Goal: Task Accomplishment & Management: Complete application form

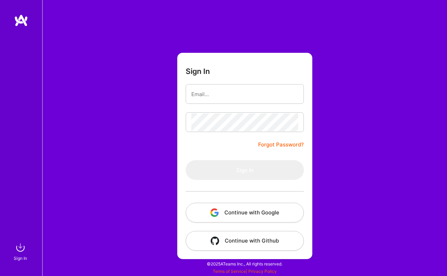
click at [215, 206] on button "Continue with Google" at bounding box center [245, 212] width 118 height 20
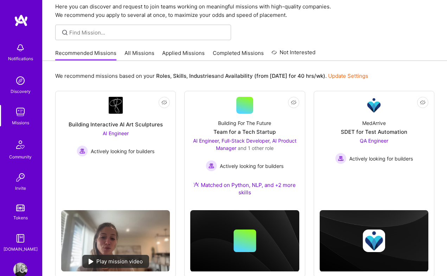
scroll to position [46, 0]
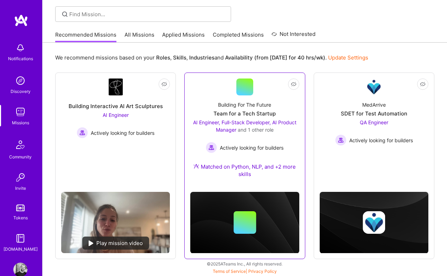
click at [251, 107] on div "Building For The Future" at bounding box center [244, 104] width 53 height 7
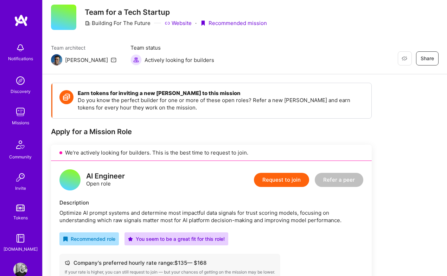
scroll to position [24, 0]
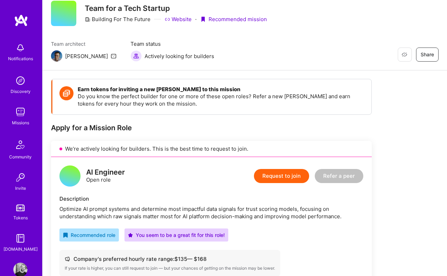
click at [282, 169] on button "Request to join" at bounding box center [281, 176] width 55 height 14
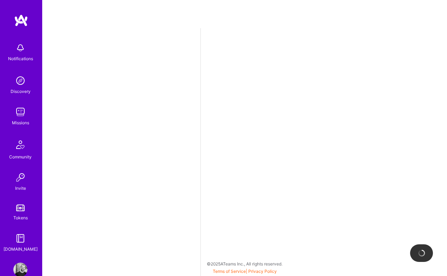
select select "CY"
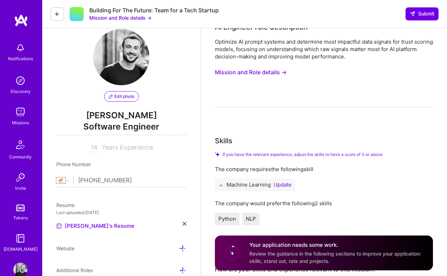
scroll to position [9, 0]
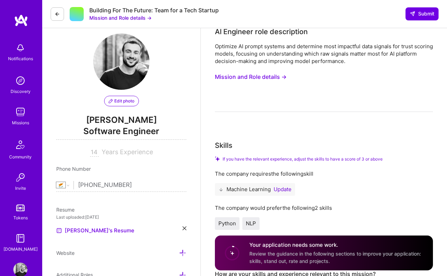
click at [273, 78] on button "Mission and Role details →" at bounding box center [251, 76] width 72 height 13
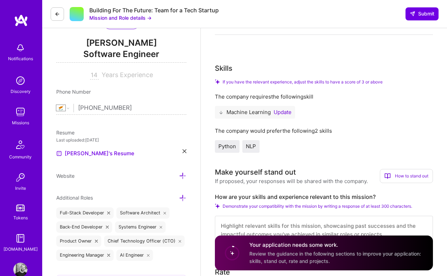
scroll to position [93, 0]
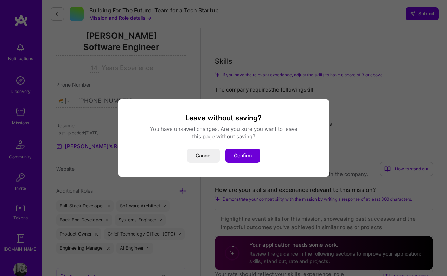
click at [234, 148] on div "Leave without saving? You have unsaved changes. Are you sure you want to leave …" at bounding box center [224, 137] width 194 height 49
click at [237, 153] on button "Confirm" at bounding box center [242, 155] width 35 height 14
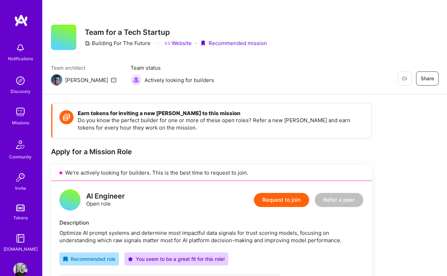
click at [111, 80] on icon at bounding box center [114, 80] width 6 height 6
click at [58, 82] on img at bounding box center [56, 79] width 11 height 11
click at [21, 80] on img at bounding box center [20, 80] width 14 height 14
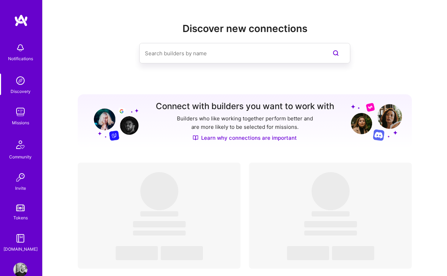
click at [195, 51] on input at bounding box center [231, 53] width 172 height 18
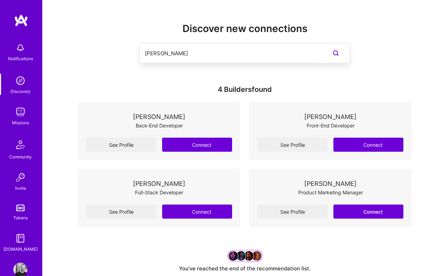
type input "luis teofilo"
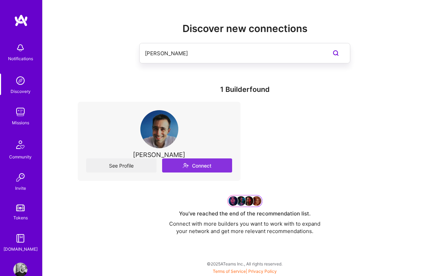
click at [192, 163] on button "Connect" at bounding box center [197, 165] width 70 height 14
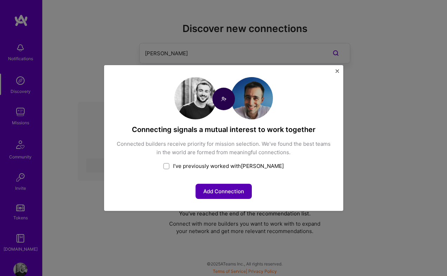
click at [224, 192] on button "Add Connection" at bounding box center [223, 190] width 56 height 15
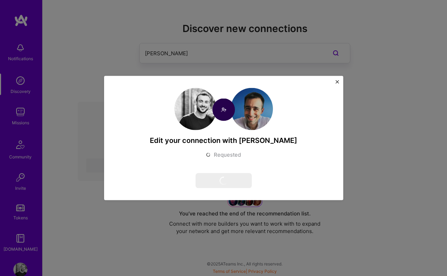
click at [338, 81] on div "Edit your connection with Luis Requested Cancel request" at bounding box center [223, 138] width 239 height 124
click at [335, 81] on img "Close" at bounding box center [337, 82] width 4 height 4
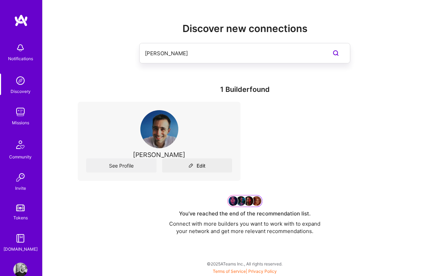
click at [27, 86] on link "Discovery" at bounding box center [21, 83] width 44 height 21
click at [149, 124] on img at bounding box center [159, 129] width 38 height 38
click at [128, 160] on link "See Profile" at bounding box center [121, 165] width 70 height 14
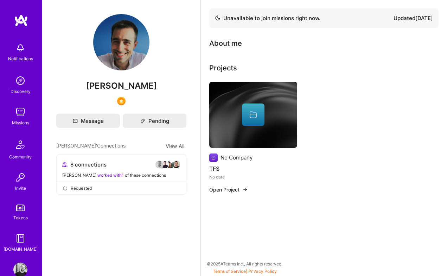
click at [19, 88] on div "Discovery" at bounding box center [21, 91] width 20 height 7
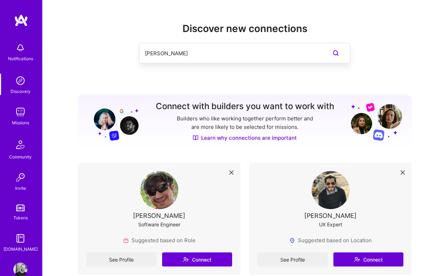
click at [29, 54] on div "Notifications" at bounding box center [21, 51] width 44 height 24
click at [24, 117] on img at bounding box center [20, 112] width 14 height 14
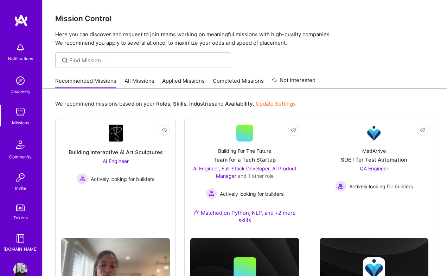
scroll to position [46, 0]
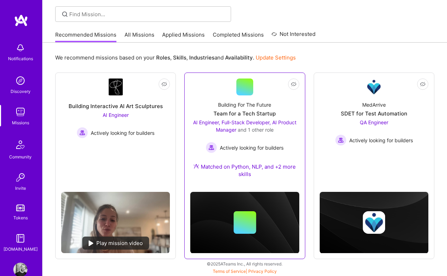
click at [260, 111] on div "Team for a Tech Startup" at bounding box center [244, 113] width 62 height 7
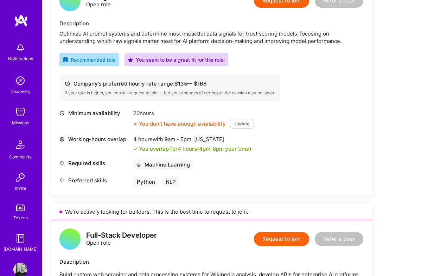
scroll to position [201, 0]
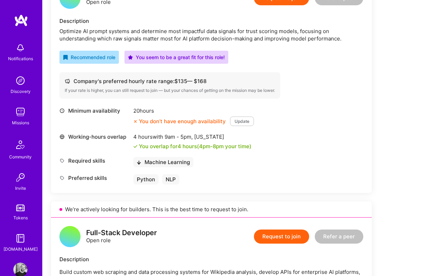
click at [246, 119] on button "Update" at bounding box center [242, 120] width 24 height 9
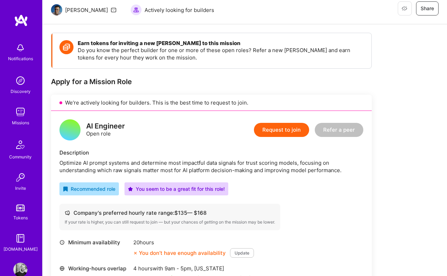
scroll to position [110, 0]
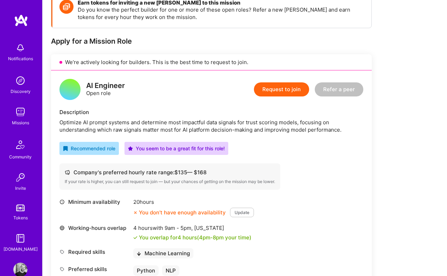
click at [236, 210] on button "Update" at bounding box center [242, 211] width 24 height 9
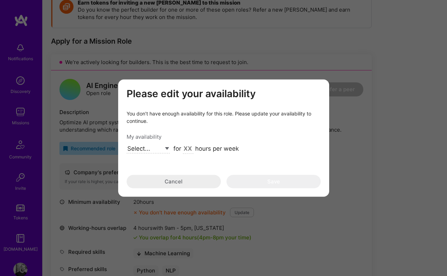
click at [157, 149] on select "Select... Right Now Future Date Not Available" at bounding box center [148, 148] width 43 height 9
select select "Right Now"
click at [127, 144] on select "Select... Right Now Future Date Not Available" at bounding box center [148, 148] width 43 height 9
click at [186, 149] on input "modal" at bounding box center [188, 148] width 11 height 9
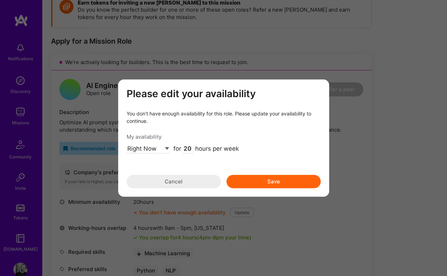
type input "20"
click at [265, 183] on button "Save" at bounding box center [273, 180] width 94 height 13
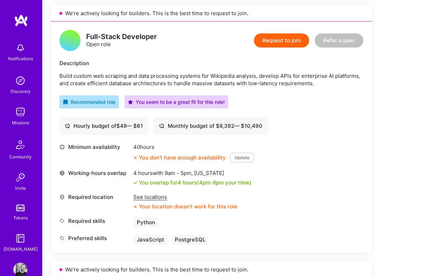
scroll to position [417, 0]
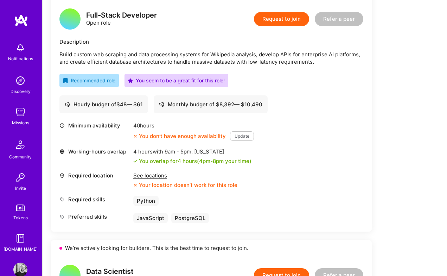
click at [153, 177] on div "See locations" at bounding box center [185, 175] width 104 height 7
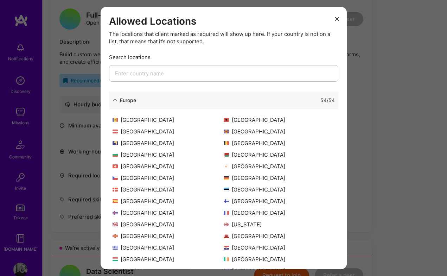
click at [232, 168] on div "[GEOGRAPHIC_DATA]" at bounding box center [279, 165] width 111 height 7
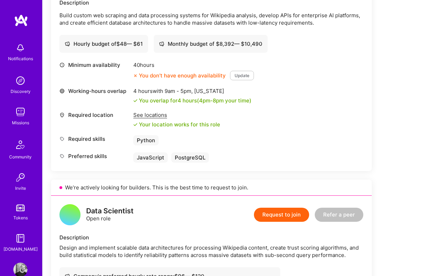
scroll to position [456, 0]
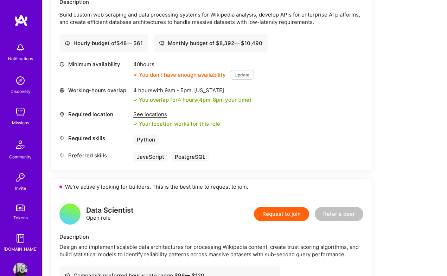
click at [251, 72] on button "Update" at bounding box center [242, 74] width 24 height 9
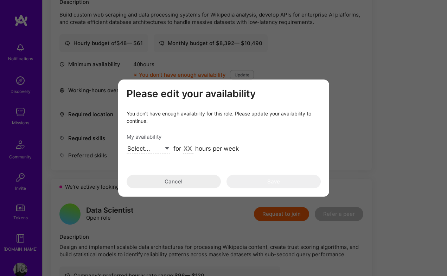
click at [153, 149] on select "Select... Right Now Future Date Not Available" at bounding box center [148, 148] width 43 height 9
select select "Right Now"
click at [127, 144] on select "Select... Right Now Future Date Not Available" at bounding box center [148, 148] width 43 height 9
click at [186, 149] on input "modal" at bounding box center [188, 148] width 11 height 9
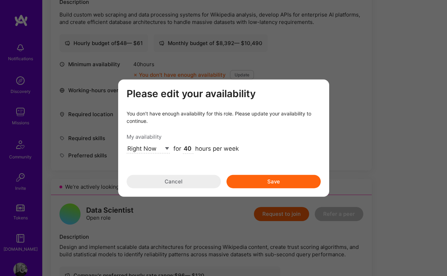
type input "40"
click at [273, 183] on button "Save" at bounding box center [273, 180] width 94 height 13
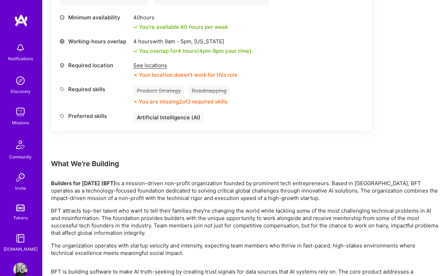
scroll to position [973, 0]
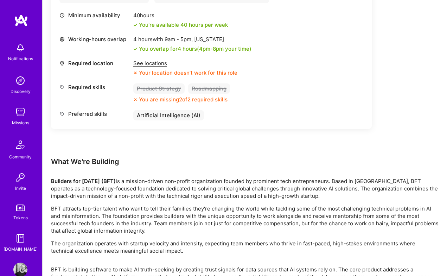
click at [164, 62] on div "See locations" at bounding box center [185, 62] width 104 height 7
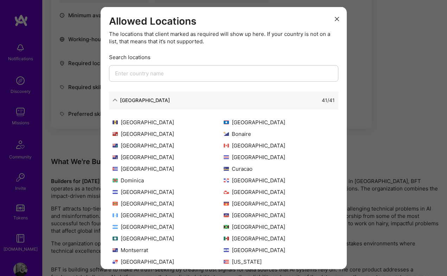
scroll to position [68, 0]
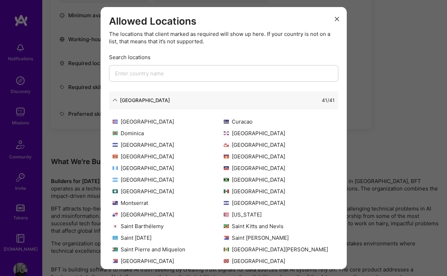
click at [377, 110] on div "Allowed Locations The locations that client marked as required will show up her…" at bounding box center [223, 138] width 447 height 276
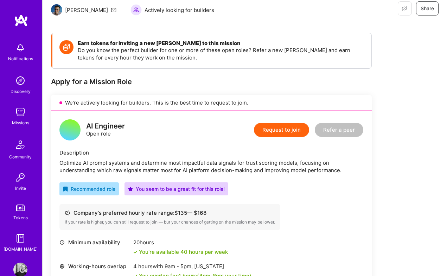
scroll to position [129, 0]
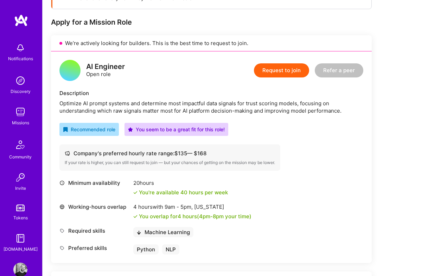
click at [291, 64] on button "Request to join" at bounding box center [281, 70] width 55 height 14
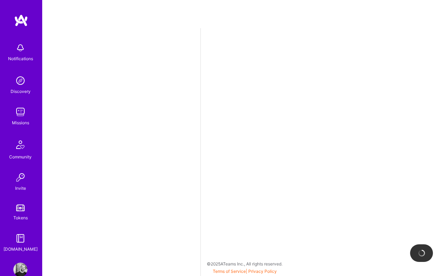
select select "CY"
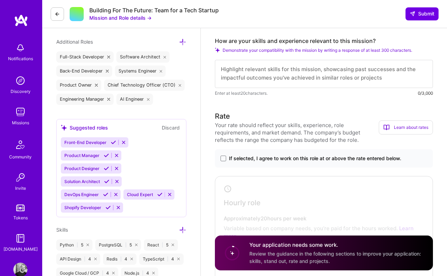
scroll to position [243, 0]
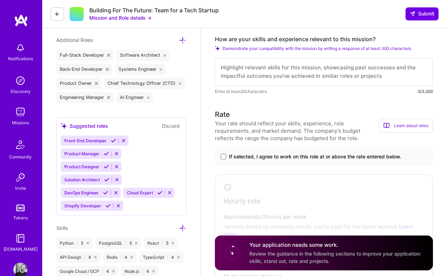
click at [278, 161] on div "If selected, I agree to work on this role at or above the rate entered below." at bounding box center [324, 156] width 218 height 18
click at [225, 156] on span at bounding box center [223, 157] width 6 height 6
click at [0, 0] on input "If selected, I agree to work on this role at or above the rate entered below." at bounding box center [0, 0] width 0 height 0
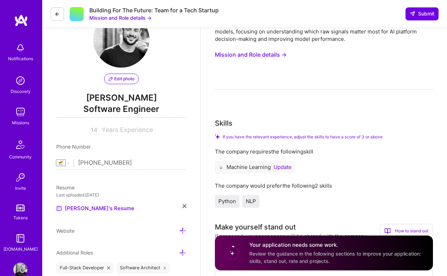
scroll to position [0, 0]
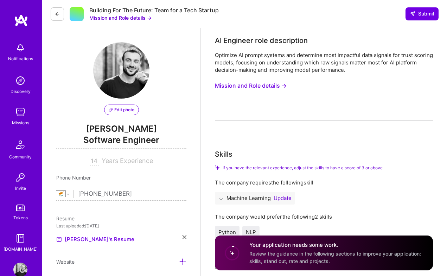
click at [260, 86] on button "Mission and Role details →" at bounding box center [251, 85] width 72 height 13
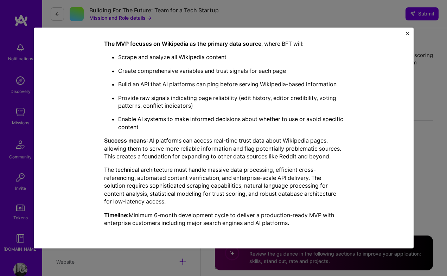
scroll to position [190, 0]
click at [426, 106] on div "Mission Description and Role Details AI Engineer role description Optimize AI p…" at bounding box center [223, 138] width 447 height 276
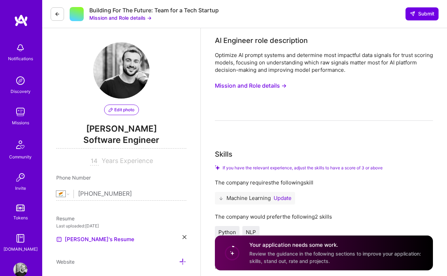
click at [55, 7] on button at bounding box center [57, 13] width 13 height 13
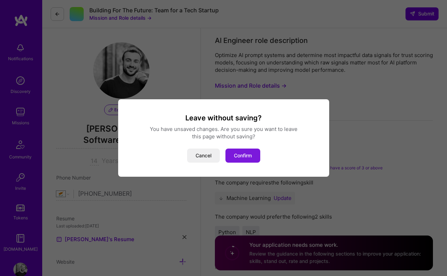
click at [247, 151] on button "Confirm" at bounding box center [242, 155] width 35 height 14
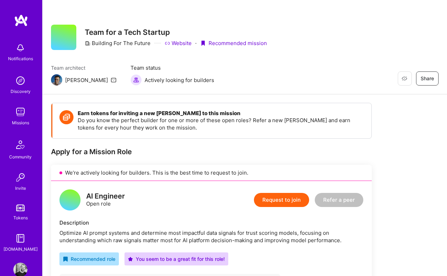
click at [187, 39] on link "Website" at bounding box center [177, 42] width 27 height 7
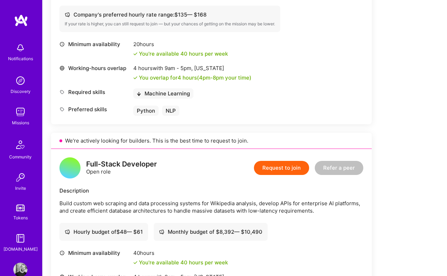
scroll to position [47, 0]
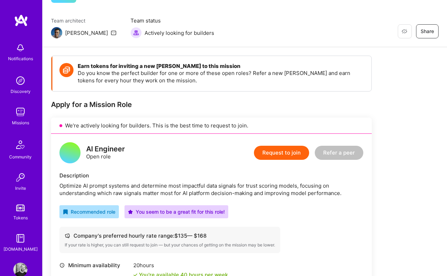
click at [280, 146] on button "Request to join" at bounding box center [281, 153] width 55 height 14
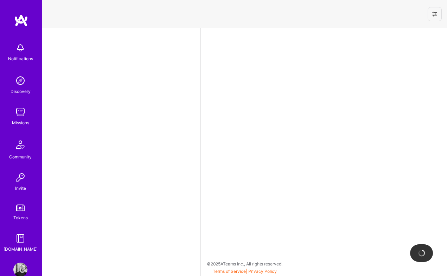
select select "CY"
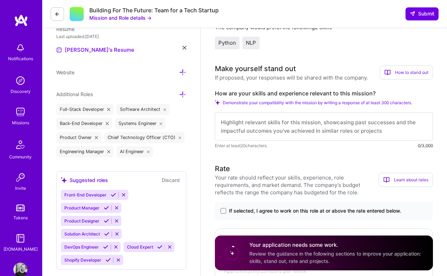
scroll to position [194, 0]
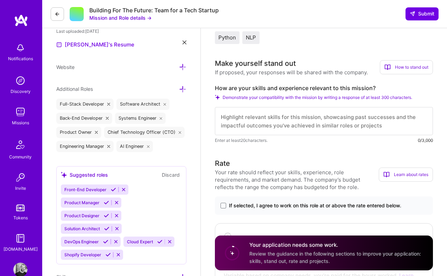
click at [280, 120] on textarea at bounding box center [324, 121] width 218 height 28
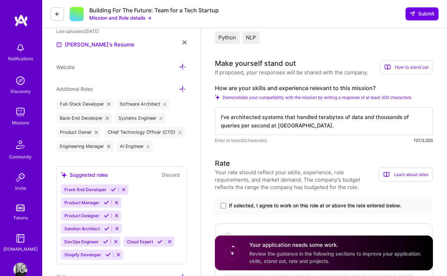
click at [262, 120] on textarea "I've architected systems that handled terabytes of data and thousands of querie…" at bounding box center [324, 121] width 218 height 28
click at [305, 127] on textarea "I've architected data systems that handled terabytes of data and thousands of q…" at bounding box center [324, 121] width 218 height 28
click at [222, 116] on textarea "I've architected data systems that handled terabytes of data and thousands of q…" at bounding box center [324, 121] width 218 height 28
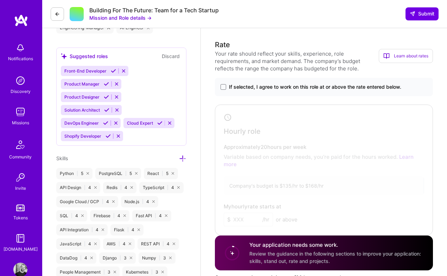
scroll to position [326, 0]
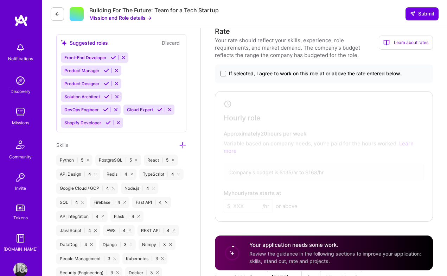
type textarea "I have experience in AI and data-intensive sy've architected data systems that …"
click at [223, 74] on span at bounding box center [223, 74] width 6 height 6
click at [0, 0] on input "If selected, I agree to work on this role at or above the rate entered below." at bounding box center [0, 0] width 0 height 0
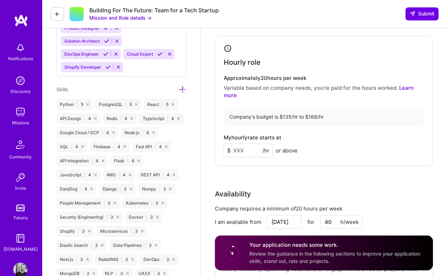
scroll to position [397, 0]
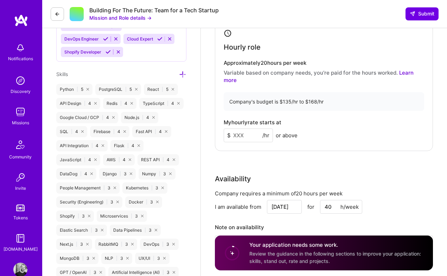
click at [239, 138] on input at bounding box center [248, 135] width 49 height 14
type input "135"
click at [364, 106] on div "Company's budget is $135/hr to $168/hr" at bounding box center [324, 101] width 200 height 19
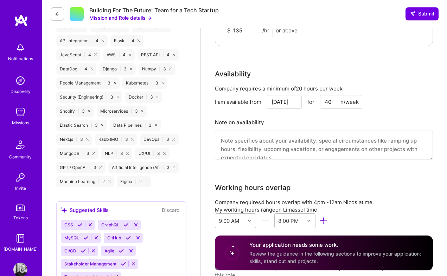
scroll to position [503, 0]
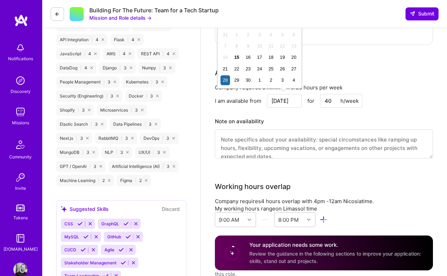
click at [277, 106] on input "[DATE]" at bounding box center [284, 101] width 35 height 14
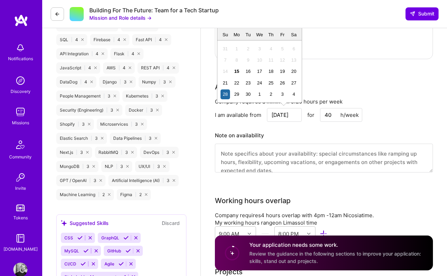
scroll to position [483, 0]
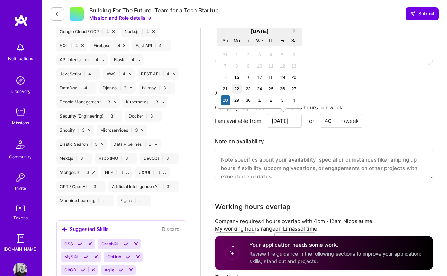
click at [235, 89] on div "22" at bounding box center [236, 88] width 9 height 9
type input "[DATE]"
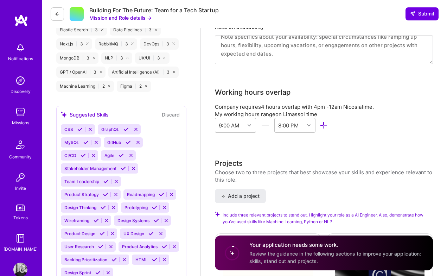
scroll to position [598, 0]
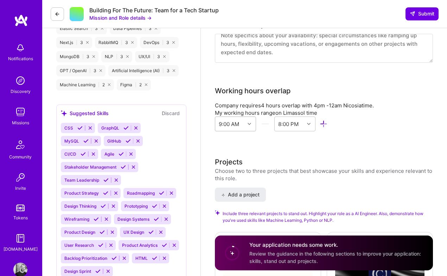
click at [244, 122] on div "9:00 AM" at bounding box center [230, 124] width 30 height 14
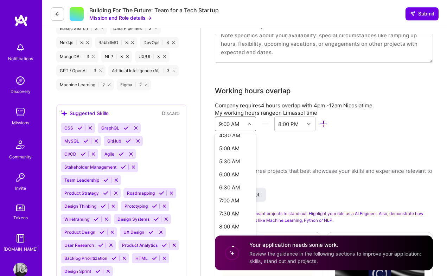
scroll to position [134, 0]
click at [290, 147] on div "AI Engineer role description Optimize AI prompt systems and determine most impa…" at bounding box center [324, 14] width 218 height 1154
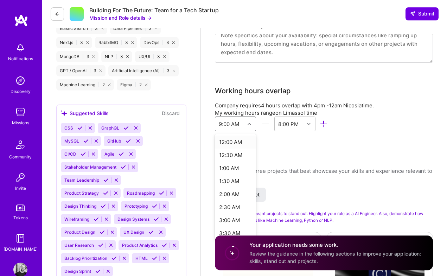
click at [238, 123] on div "9:00 AM" at bounding box center [229, 123] width 20 height 7
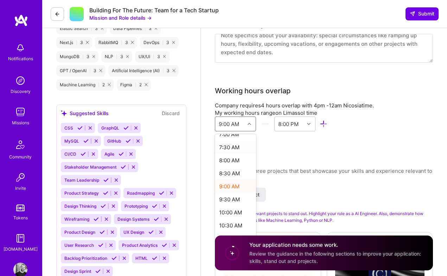
scroll to position [205, 0]
click at [229, 194] on div "10:00 AM" at bounding box center [235, 197] width 41 height 13
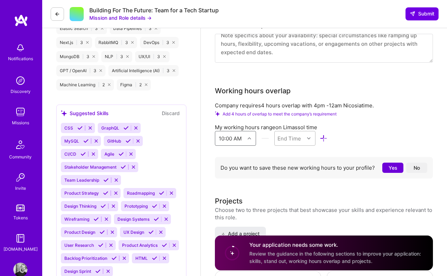
click at [306, 135] on div at bounding box center [309, 138] width 11 height 9
click at [292, 198] on div "8:00 PM" at bounding box center [294, 196] width 41 height 13
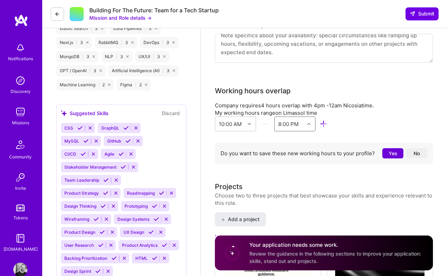
click at [390, 152] on button "Yes" at bounding box center [392, 153] width 21 height 10
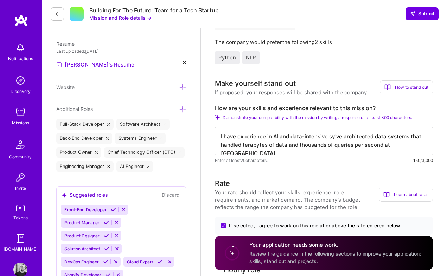
scroll to position [176, 0]
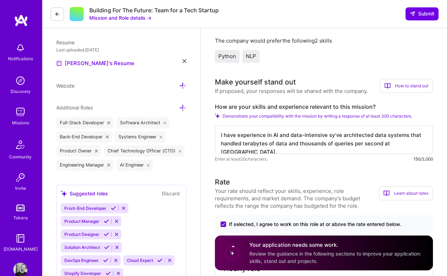
click at [237, 136] on textarea "I have experience in AI and data-intensive sy've architected data systems that …" at bounding box center [324, 139] width 218 height 28
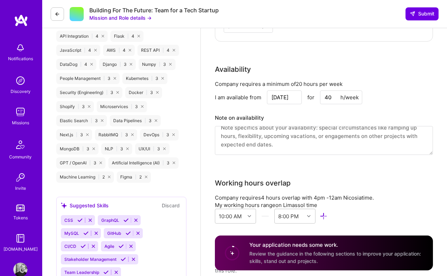
scroll to position [537, 0]
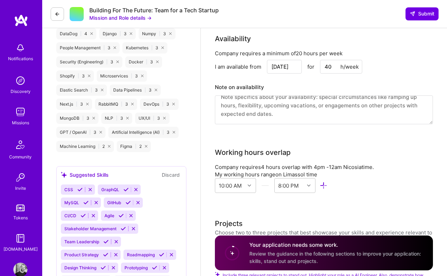
click at [291, 253] on span "Review the guidance in the following sections to improve your application: skil…" at bounding box center [335, 256] width 172 height 13
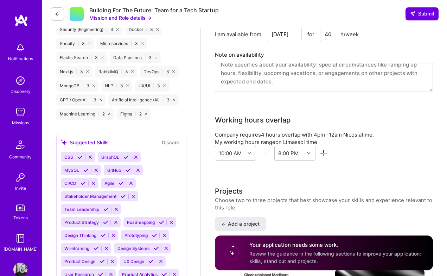
scroll to position [570, 0]
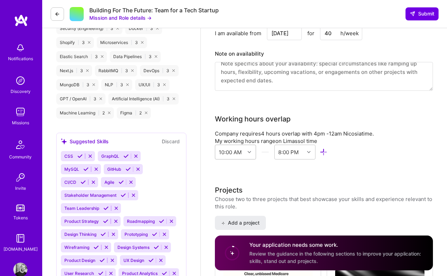
click at [231, 159] on div "10:00 AM" at bounding box center [230, 152] width 30 height 14
click at [236, 194] on div "12:00 PM" at bounding box center [235, 195] width 41 height 13
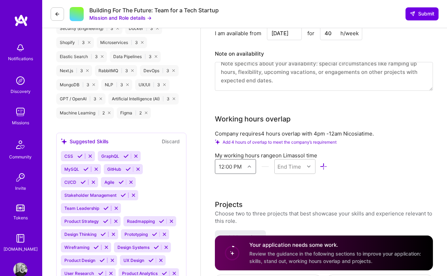
click at [299, 182] on div "Company requires 4 hours overlap with 4pm - 12am Nicosia time. Add 4 hours of o…" at bounding box center [324, 157] width 218 height 55
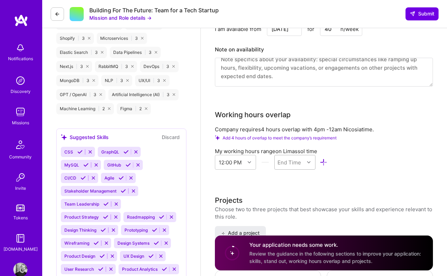
click at [296, 169] on div "12:00 PM End Time" at bounding box center [271, 164] width 112 height 18
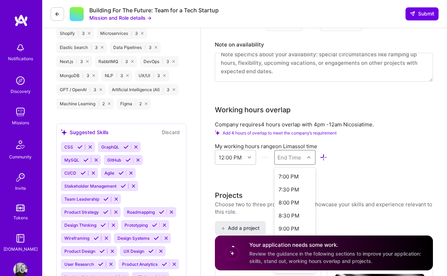
scroll to position [208, 0]
click at [293, 175] on div "8:00 PM" at bounding box center [294, 175] width 41 height 13
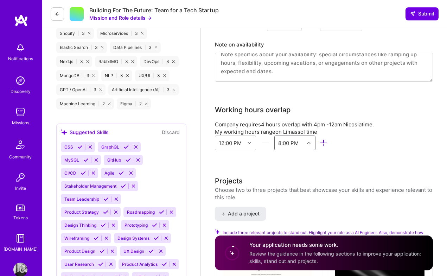
click at [338, 170] on div "AI Engineer role description Optimize AI prompt systems and determine most impa…" at bounding box center [324, 33] width 218 height 1154
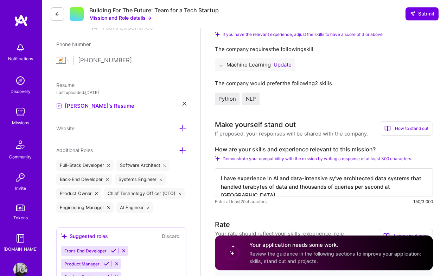
scroll to position [1, 0]
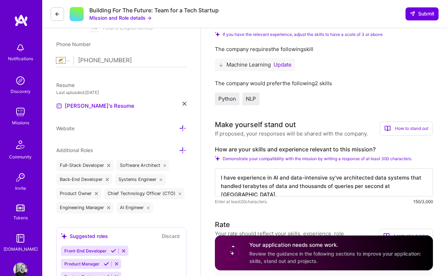
click at [406, 129] on div "How to stand out" at bounding box center [406, 128] width 53 height 14
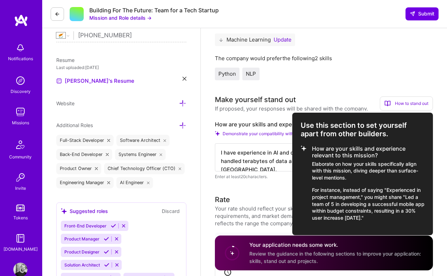
scroll to position [175, 0]
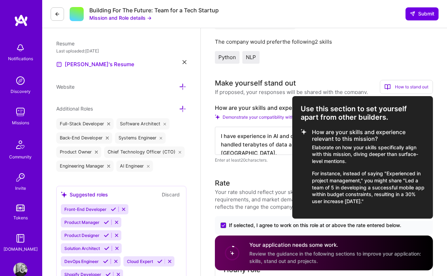
click at [267, 147] on div at bounding box center [223, 138] width 447 height 276
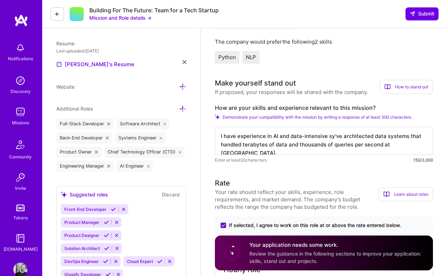
scroll to position [0, 0]
click at [229, 133] on textarea "I have experience in AI and data-intensive sy've architected data systems that …" at bounding box center [324, 141] width 218 height 28
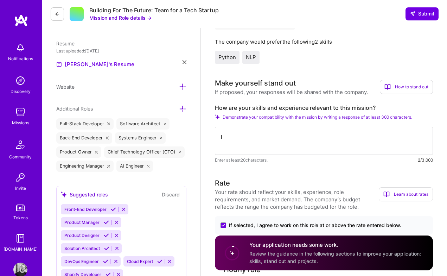
type textarea "I"
type textarea "T"
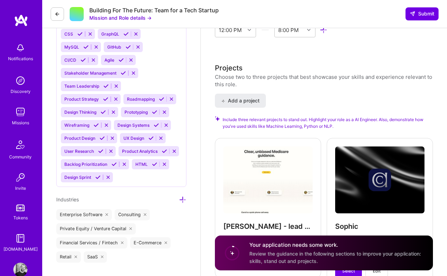
scroll to position [687, 0]
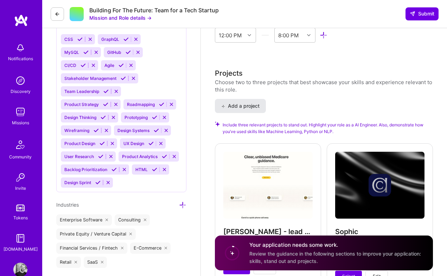
type textarea "I've worked"
click at [251, 107] on span "Add a project" at bounding box center [240, 105] width 38 height 7
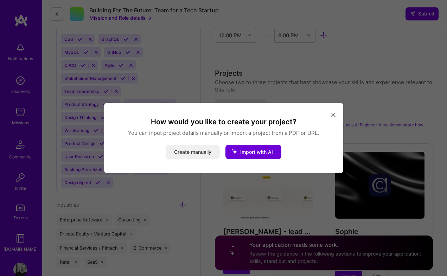
click at [191, 150] on button "Create manually" at bounding box center [193, 152] width 54 height 14
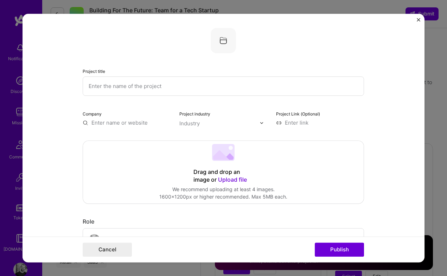
click at [148, 85] on input "text" at bounding box center [223, 85] width 281 height 19
type input "D"
type input "Product Aggregation"
click at [110, 120] on input "text" at bounding box center [127, 122] width 88 height 7
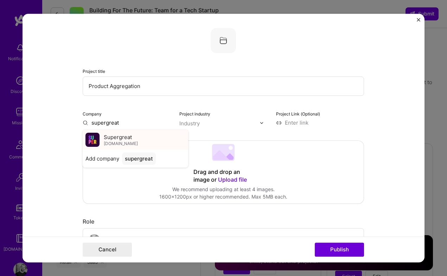
click at [118, 146] on span "[DOMAIN_NAME]" at bounding box center [121, 144] width 34 height 6
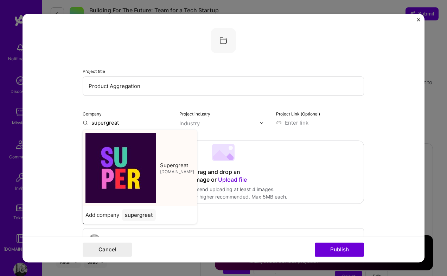
type input "Supergreat"
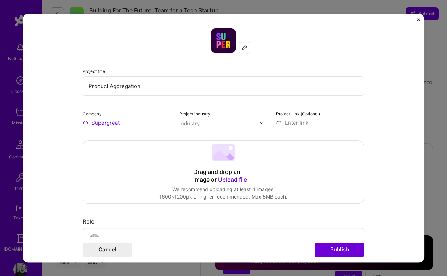
click at [187, 122] on div "Industry" at bounding box center [189, 123] width 20 height 7
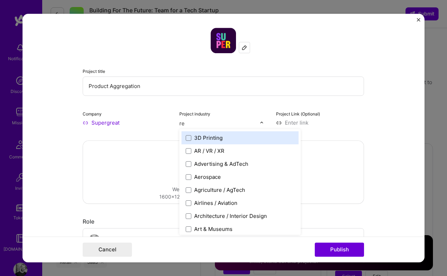
type input "ret"
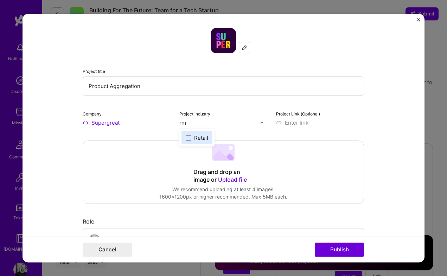
click at [197, 142] on div "Retail" at bounding box center [196, 137] width 31 height 13
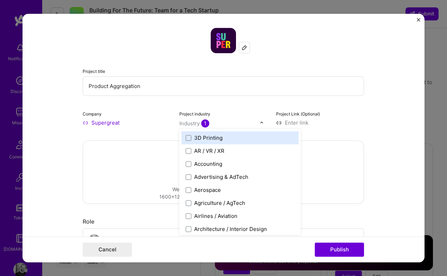
click at [300, 123] on input at bounding box center [320, 122] width 88 height 7
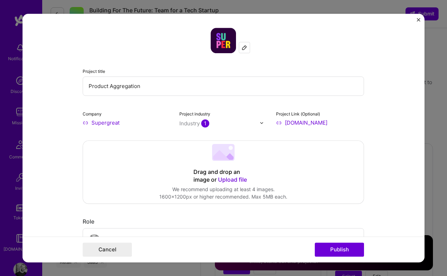
type input "[URL][DOMAIN_NAME]"
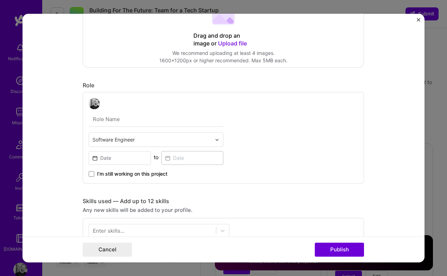
scroll to position [144, 0]
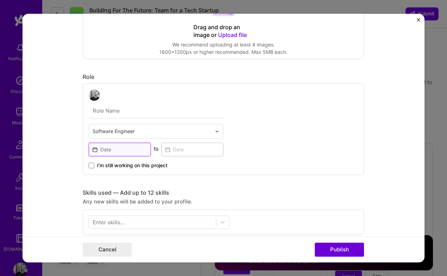
click at [133, 149] on input at bounding box center [120, 149] width 62 height 14
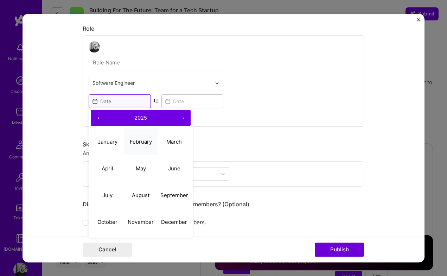
scroll to position [193, 0]
click at [235, 120] on div "Software Engineer ‹ 2025 › January February March April May June July August Se…" at bounding box center [223, 80] width 281 height 91
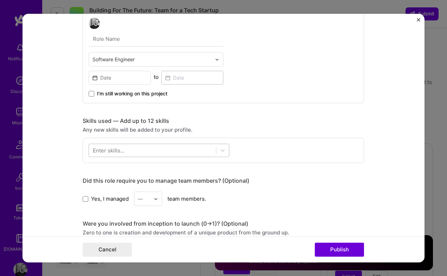
scroll to position [231, 0]
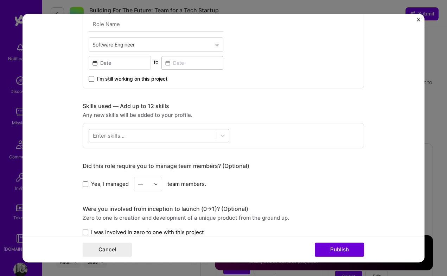
click at [126, 135] on div at bounding box center [152, 136] width 127 height 12
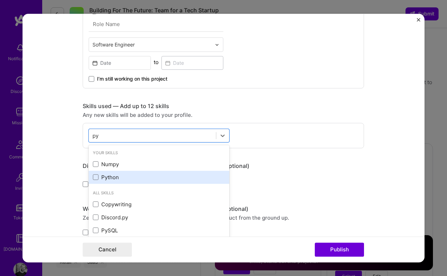
click at [109, 177] on div "Python" at bounding box center [159, 176] width 132 height 7
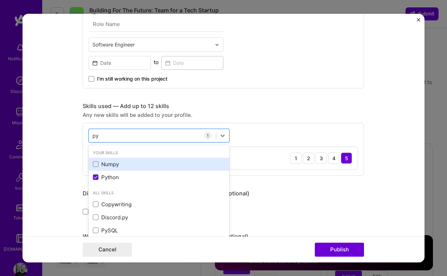
click at [131, 166] on div "Numpy" at bounding box center [159, 163] width 132 height 7
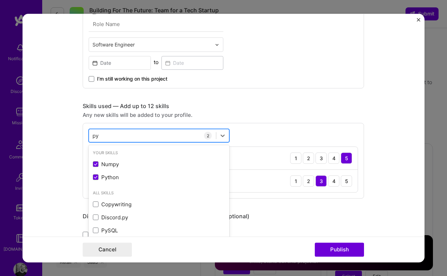
type input "p"
type input "s"
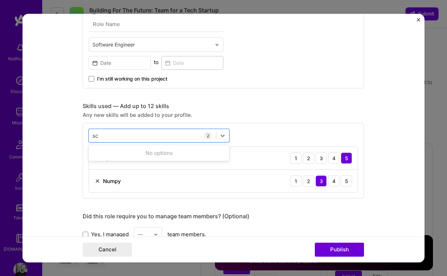
type input "s"
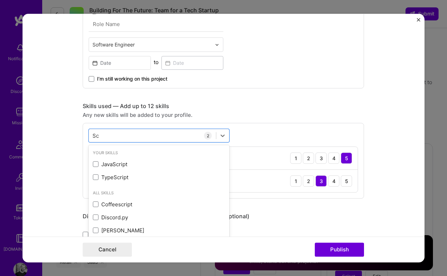
type input "S"
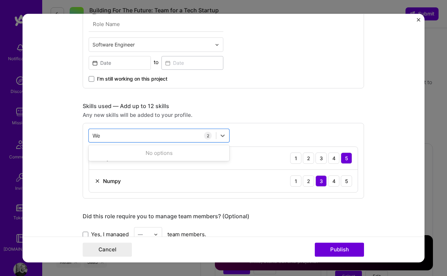
type input "W"
type input "Scraping"
click at [315, 242] on button "Publish" at bounding box center [339, 249] width 49 height 14
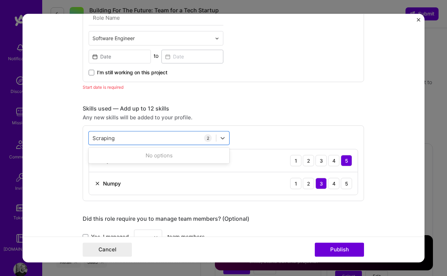
scroll to position [264, 0]
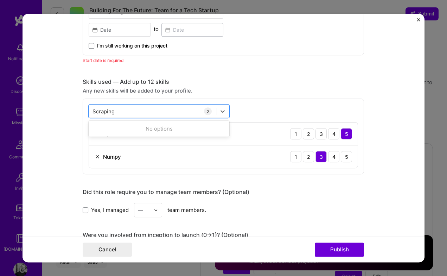
click at [305, 116] on div "option Numpy, selected. 0 results available for search term Scraping. Use Up an…" at bounding box center [223, 136] width 281 height 76
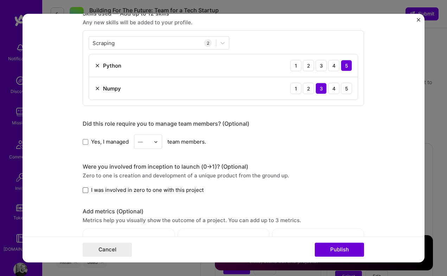
scroll to position [344, 0]
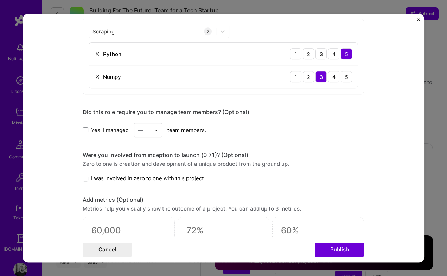
click at [86, 173] on div "Were you involved from inception to launch (0 -> 1)? (Optional) Zero to one is …" at bounding box center [223, 166] width 281 height 31
click at [86, 179] on span at bounding box center [86, 178] width 6 height 6
click at [0, 0] on input "I was involved in zero to one with this project" at bounding box center [0, 0] width 0 height 0
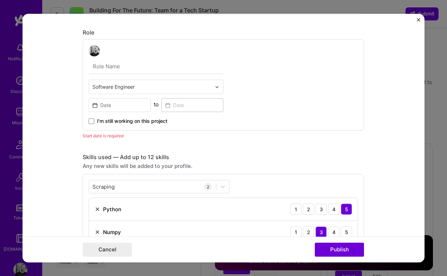
scroll to position [175, 0]
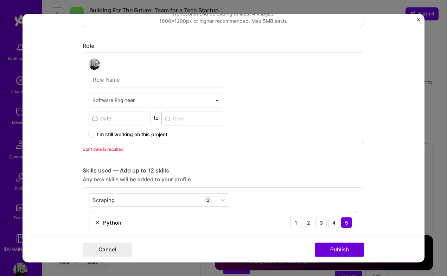
click at [125, 103] on input "text" at bounding box center [151, 99] width 119 height 7
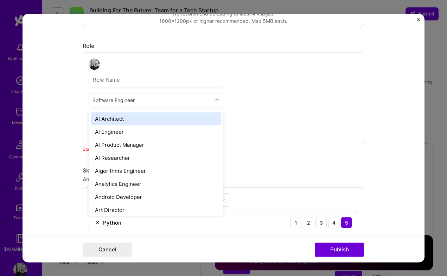
click at [277, 84] on div "option AI Architect focused, 1 of 70. 69 results available. Use Up and Down to …" at bounding box center [223, 97] width 281 height 91
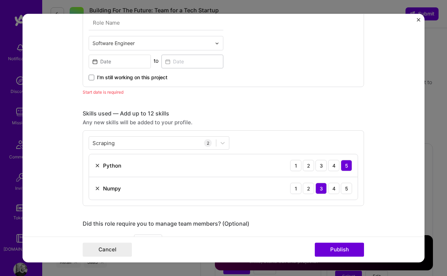
scroll to position [241, 0]
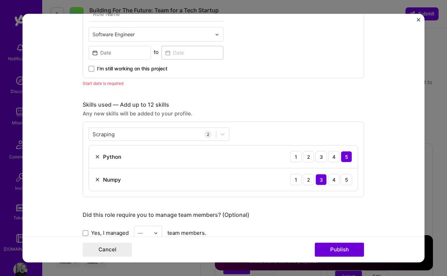
click at [123, 61] on div "I’m still working on this project" at bounding box center [156, 65] width 135 height 13
click at [124, 58] on input at bounding box center [120, 53] width 62 height 14
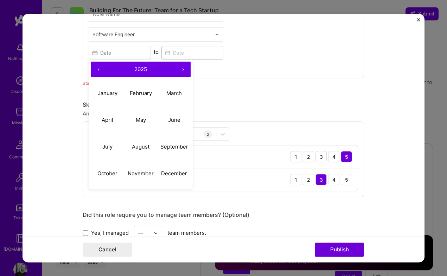
click at [99, 67] on button "‹" at bounding box center [98, 69] width 15 height 15
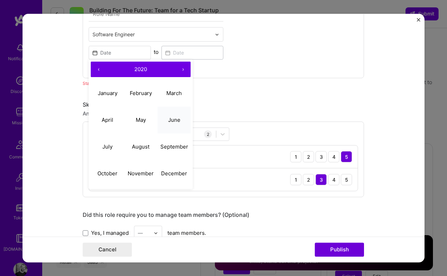
click at [164, 118] on button "June" at bounding box center [173, 119] width 33 height 27
type input "[DATE]"
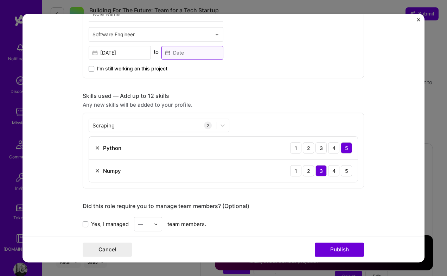
click at [195, 51] on input at bounding box center [192, 53] width 62 height 14
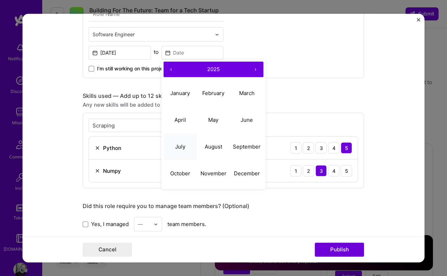
click at [177, 143] on button "July" at bounding box center [179, 146] width 33 height 27
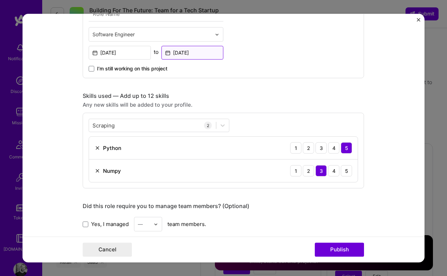
click at [194, 54] on input "[DATE]" at bounding box center [192, 53] width 62 height 14
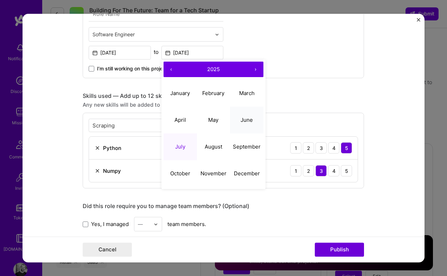
click at [246, 115] on button "June" at bounding box center [246, 119] width 33 height 27
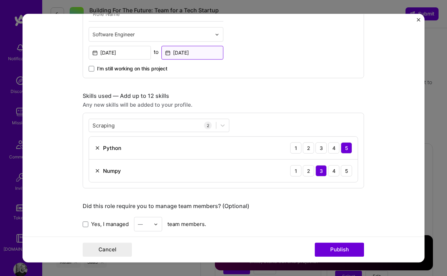
click at [213, 57] on input "[DATE]" at bounding box center [192, 53] width 62 height 14
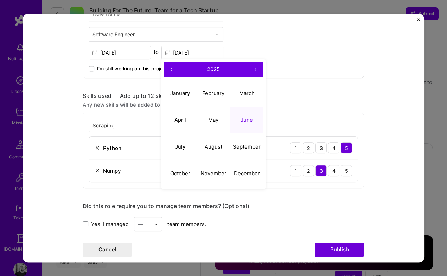
click at [173, 69] on button "‹" at bounding box center [170, 69] width 15 height 15
click at [177, 135] on button "July" at bounding box center [179, 146] width 33 height 27
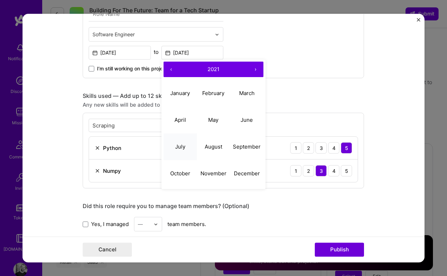
type input "[DATE]"
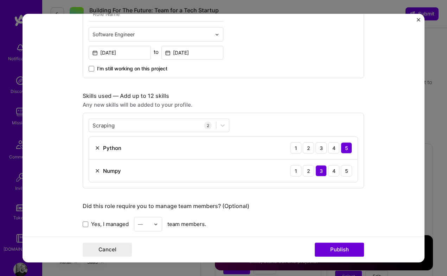
click at [279, 47] on div "Software Engineer [DATE] to [DATE] I’m still working on this project" at bounding box center [223, 32] width 281 height 91
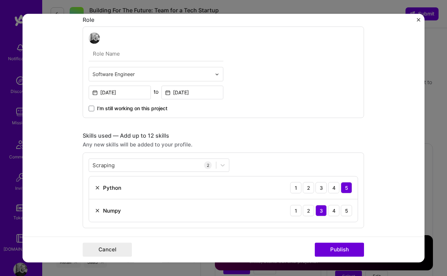
scroll to position [199, 0]
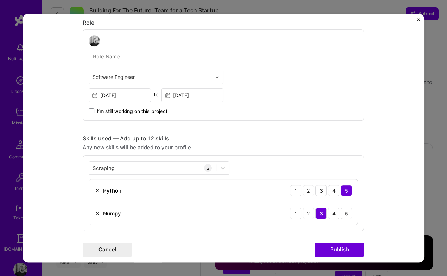
click at [151, 54] on input "text" at bounding box center [156, 56] width 135 height 15
type input "p"
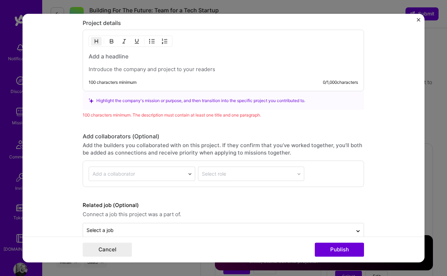
scroll to position [617, 0]
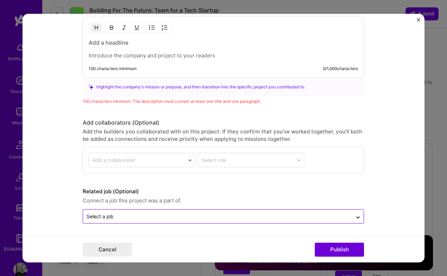
click at [148, 215] on input "text" at bounding box center [217, 216] width 262 height 7
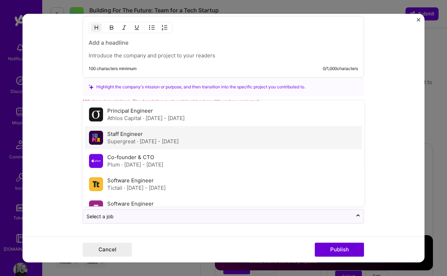
click at [137, 138] on div "Supergreat · [DATE] - [DATE]" at bounding box center [142, 141] width 71 height 7
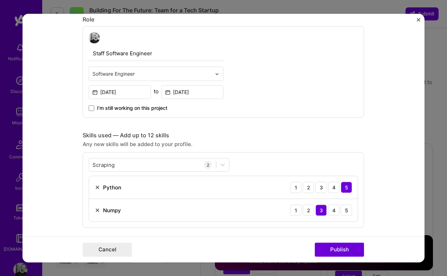
scroll to position [192, 0]
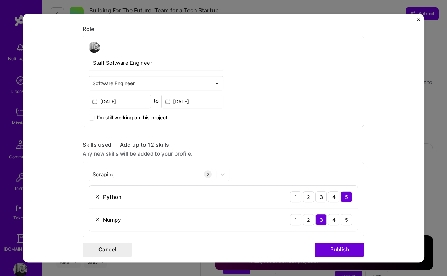
click at [121, 64] on input "Staff Software Engineer" at bounding box center [156, 63] width 135 height 15
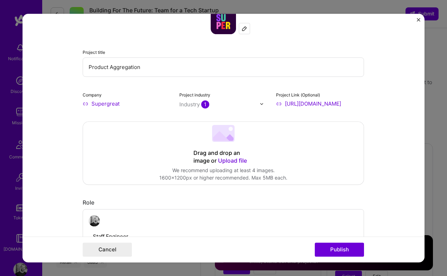
scroll to position [0, 0]
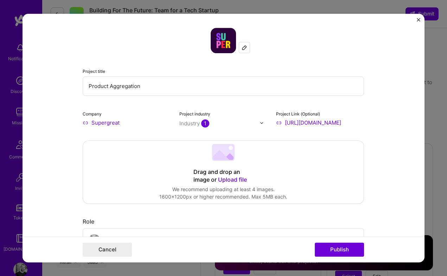
type input "Staff Engineer"
click at [121, 84] on input "Product Aggregation" at bounding box center [223, 85] width 281 height 19
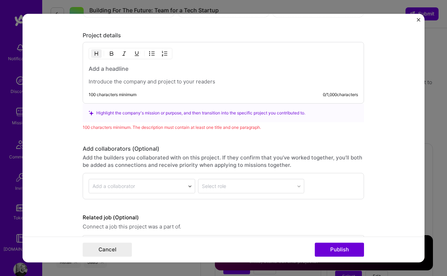
scroll to position [591, 0]
type input "Product Catalog"
click at [115, 67] on h3 at bounding box center [223, 68] width 269 height 8
click at [110, 82] on p at bounding box center [223, 81] width 269 height 7
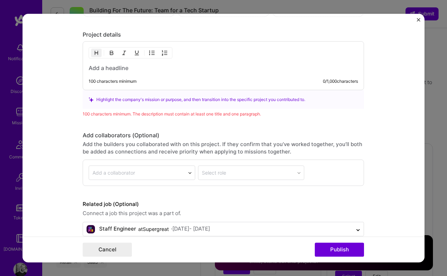
click at [105, 86] on div "100 characters minimum 0 / 1,000 characters" at bounding box center [217, 84] width 280 height 11
click at [108, 84] on div "100 characters minimum" at bounding box center [113, 82] width 48 height 6
click at [115, 82] on div "100 characters minimum" at bounding box center [113, 82] width 48 height 6
click at [122, 59] on div "100 characters minimum 0 / 1,000 characters" at bounding box center [223, 65] width 281 height 49
click at [119, 66] on h3 at bounding box center [223, 68] width 269 height 8
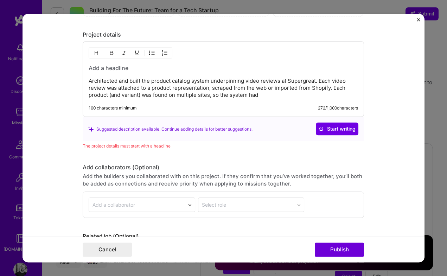
click at [175, 89] on p "Architected and built the product catalog system underpinning video reviews at …" at bounding box center [223, 88] width 269 height 21
click at [211, 95] on p "Architected and built the product catalog system underpinning video reviews at …" at bounding box center [223, 88] width 269 height 21
click at [351, 101] on div "Architected and built the product catalog system underpinning video reviews at …" at bounding box center [223, 79] width 281 height 76
click at [355, 95] on p "Architected and built the product catalog system underpinning video reviews at …" at bounding box center [223, 88] width 269 height 21
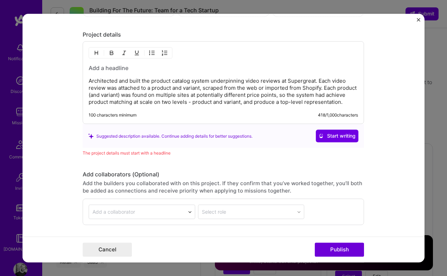
click at [200, 87] on p "Architected and built the product catalog system underpinning video reviews at …" at bounding box center [223, 92] width 269 height 28
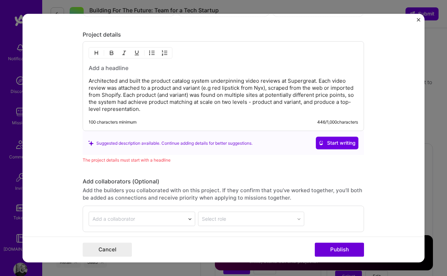
click at [101, 95] on p "Architected and built the product catalog system underpinning video reviews at …" at bounding box center [223, 95] width 269 height 35
click at [147, 96] on p "Architected and built the product catalog system underpinning video reviews at …" at bounding box center [223, 95] width 269 height 35
click at [167, 95] on p "Architected and built the product catalog system underpinning video reviews at …" at bounding box center [223, 95] width 269 height 35
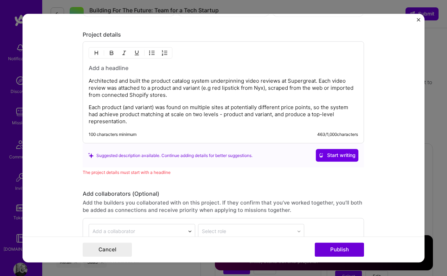
click at [315, 80] on p "Architected and built the product catalog system underpinning video reviews at …" at bounding box center [223, 88] width 269 height 21
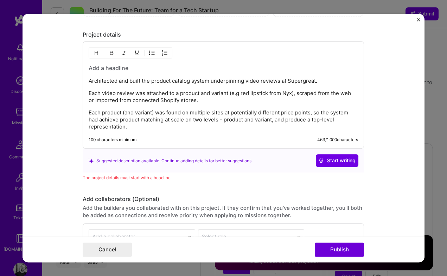
click at [90, 112] on p "Each product (and variant) was found on multiple sites at potentially different…" at bounding box center [223, 119] width 269 height 21
click at [97, 92] on p "Each video review was attached to a product and variant (e.g red lipstick from …" at bounding box center [223, 97] width 269 height 14
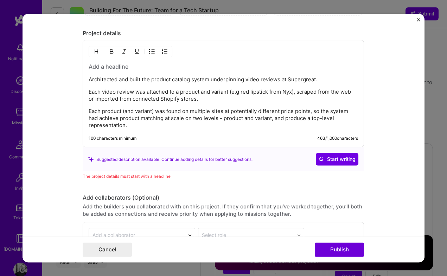
click at [89, 109] on p "Each product (and variant) was found on multiple sites at potentially different…" at bounding box center [223, 118] width 269 height 21
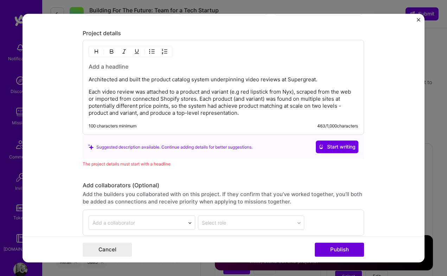
click at [220, 106] on p "Each video review was attached to a product and variant (e.g red lipstick from …" at bounding box center [223, 103] width 269 height 28
click at [139, 114] on p "Each video review was attached to a product and variant (e.g red lipstick from …" at bounding box center [223, 103] width 269 height 28
click at [149, 113] on p "Each video review was attached to a product and variant (e.g red lipstick from …" at bounding box center [223, 103] width 269 height 28
click at [244, 115] on p "Each video review was attached to a product and variant (e.g red lipstick from …" at bounding box center [223, 103] width 269 height 28
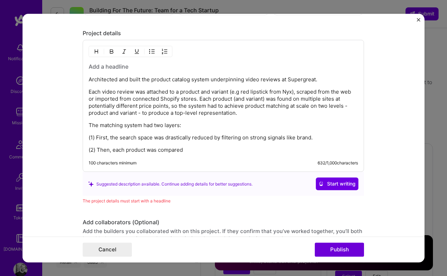
click at [125, 151] on p "(2) Then, each product was compared" at bounding box center [223, 150] width 269 height 7
click at [211, 147] on p "(2) Then, each ingested product was compared" at bounding box center [223, 150] width 269 height 7
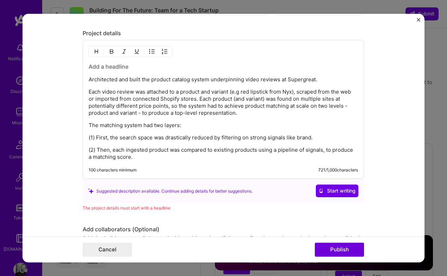
click at [324, 151] on p "(2) Then, each ingested product was compared to existing products using a pipel…" at bounding box center [223, 154] width 269 height 14
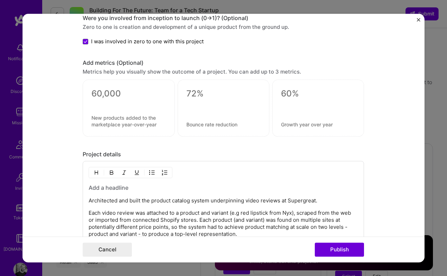
scroll to position [553, 0]
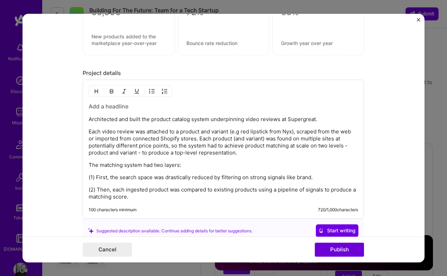
click at [121, 108] on h3 at bounding box center [223, 107] width 269 height 8
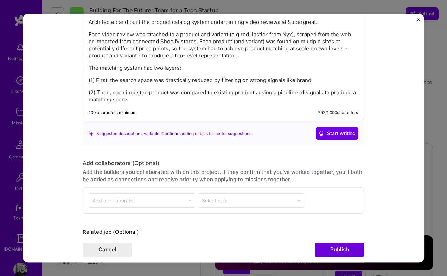
scroll to position [649, 0]
click at [165, 99] on p "(2) Then, each ingested product was compared to existing products using a pipel…" at bounding box center [223, 97] width 269 height 14
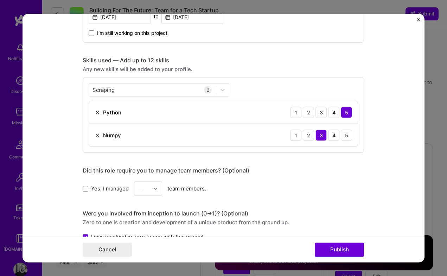
scroll to position [269, 0]
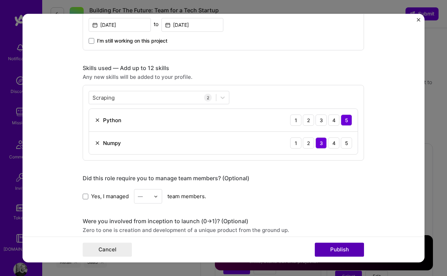
click at [325, 247] on button "Publish" at bounding box center [339, 249] width 49 height 14
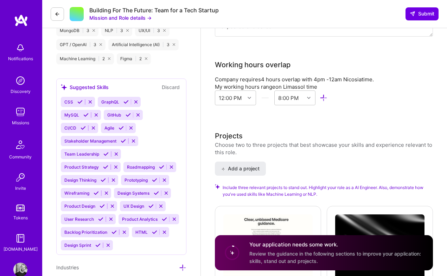
scroll to position [618, 0]
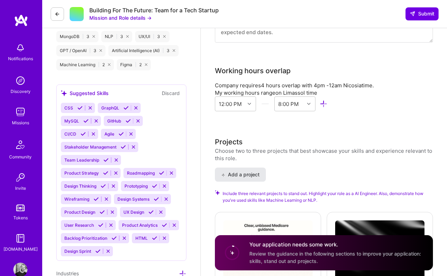
click at [249, 171] on span "Add a project" at bounding box center [240, 174] width 38 height 7
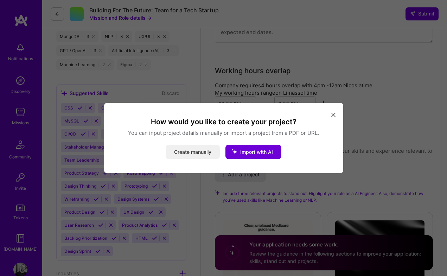
click at [198, 152] on button "Create manually" at bounding box center [193, 152] width 54 height 14
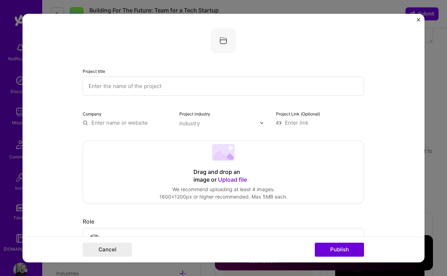
click at [164, 87] on input "text" at bounding box center [223, 85] width 281 height 19
type input "C"
type input "Plum chatbot"
click at [135, 119] on input "text" at bounding box center [127, 122] width 88 height 7
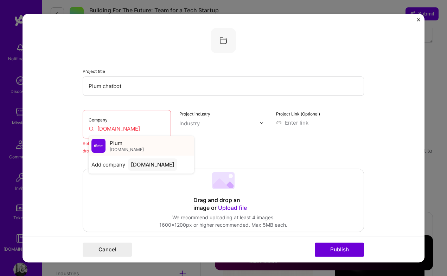
click at [123, 141] on div "Plum [DOMAIN_NAME]" at bounding box center [127, 145] width 34 height 13
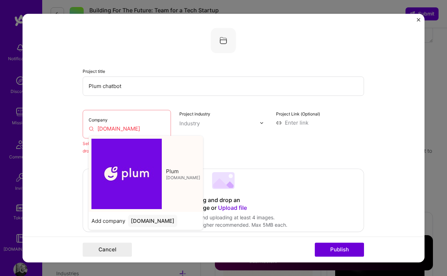
type input "Plum"
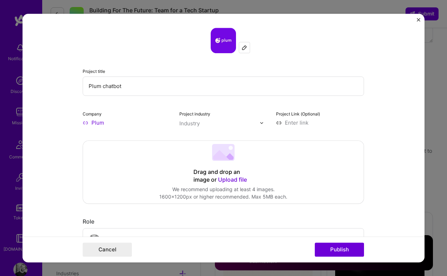
click at [191, 126] on div "Industry" at bounding box center [189, 123] width 20 height 7
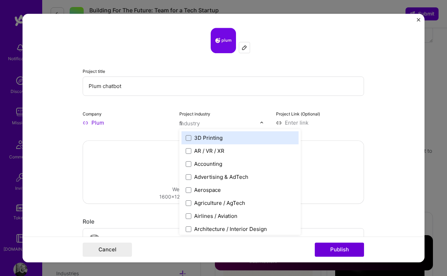
type input "fin"
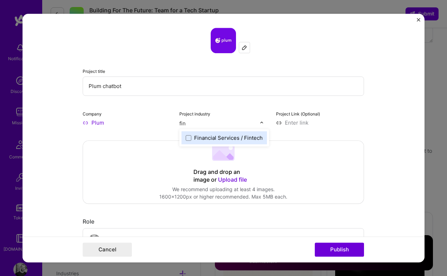
click at [206, 139] on div "Financial Services / Fintech" at bounding box center [228, 137] width 69 height 7
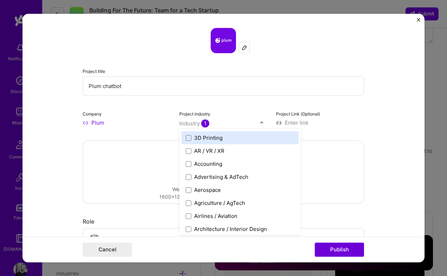
click at [304, 126] on input at bounding box center [320, 122] width 88 height 7
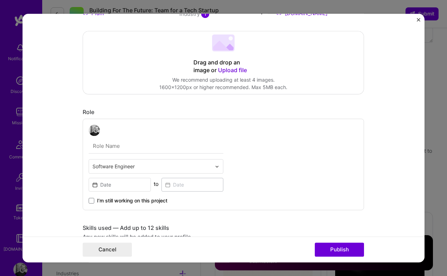
scroll to position [145, 0]
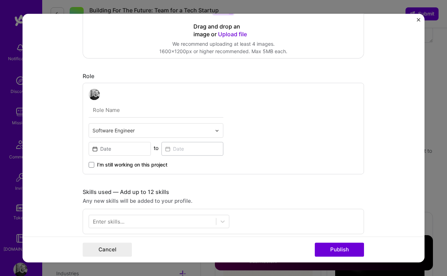
type input "[URL][DOMAIN_NAME]"
click at [124, 111] on input "text" at bounding box center [156, 110] width 135 height 15
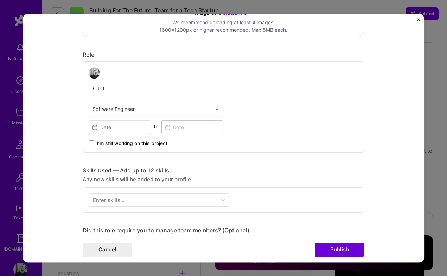
scroll to position [179, 0]
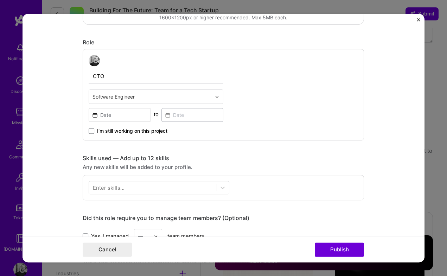
type input "CTO"
click at [125, 114] on input at bounding box center [120, 115] width 62 height 14
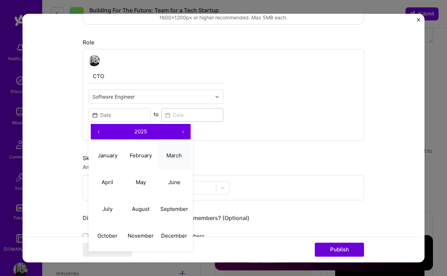
click at [174, 154] on abbr "March" at bounding box center [173, 155] width 15 height 7
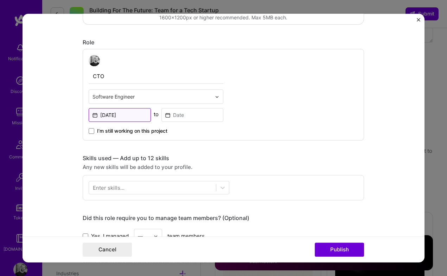
click at [136, 111] on input "[DATE]" at bounding box center [120, 115] width 62 height 14
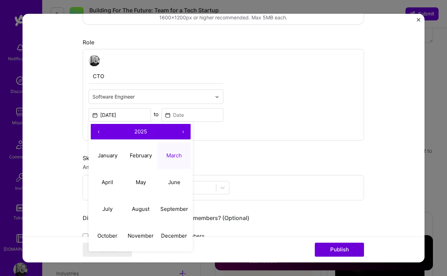
click at [101, 131] on button "‹" at bounding box center [98, 131] width 15 height 15
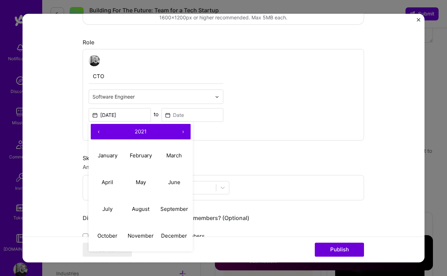
click at [101, 131] on button "‹" at bounding box center [98, 131] width 15 height 15
click at [170, 153] on abbr "March" at bounding box center [173, 155] width 15 height 7
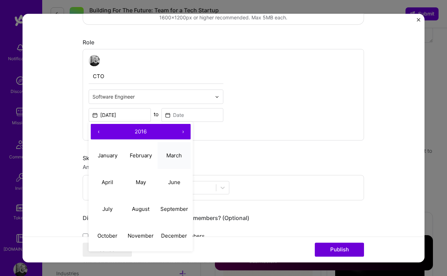
type input "[DATE]"
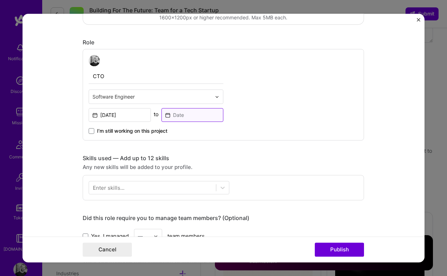
click at [191, 119] on input at bounding box center [192, 115] width 62 height 14
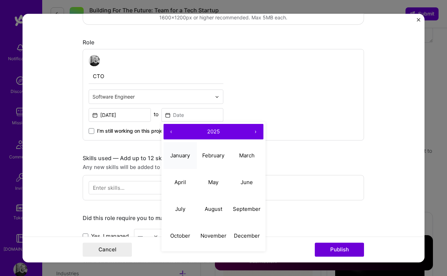
click at [189, 152] on button "January" at bounding box center [179, 155] width 33 height 27
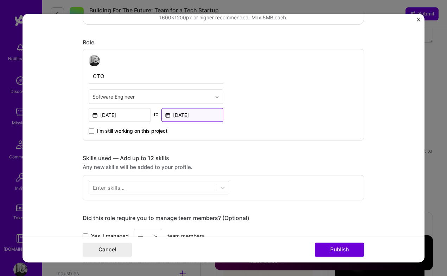
click at [196, 119] on input "[DATE]" at bounding box center [192, 115] width 62 height 14
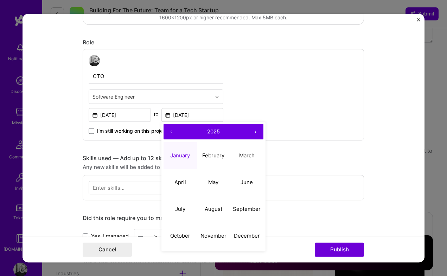
click at [174, 131] on button "‹" at bounding box center [170, 131] width 15 height 15
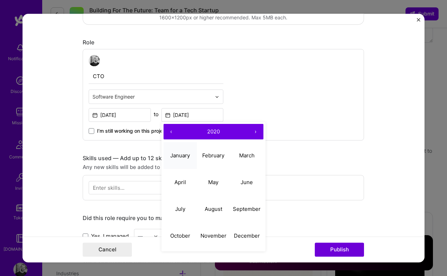
click at [179, 152] on abbr "January" at bounding box center [180, 155] width 20 height 7
type input "[DATE]"
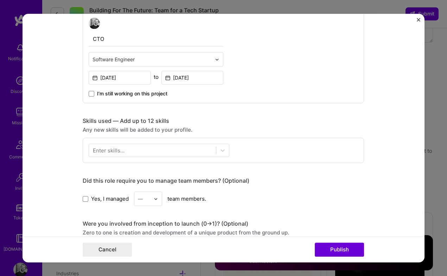
scroll to position [239, 0]
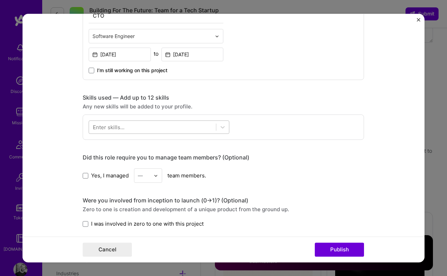
click at [168, 124] on div at bounding box center [152, 127] width 127 height 12
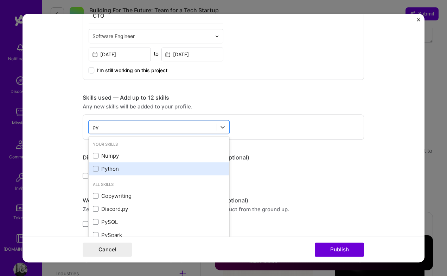
click at [123, 168] on div "Python" at bounding box center [159, 168] width 132 height 7
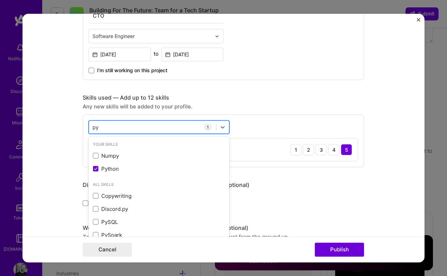
type input "p"
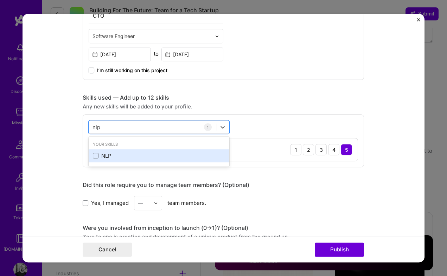
click at [111, 157] on div "NLP" at bounding box center [159, 155] width 132 height 7
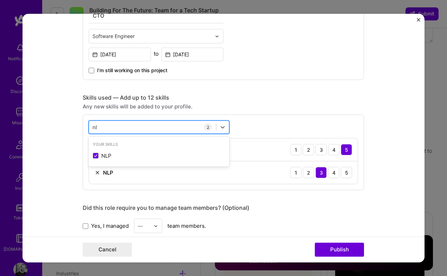
type input "n"
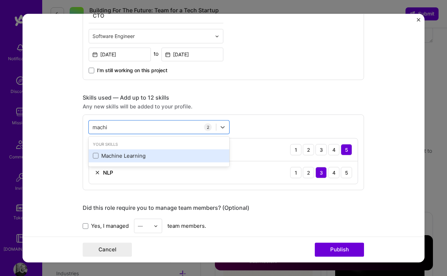
click at [110, 153] on div "Machine Learning" at bounding box center [159, 155] width 132 height 7
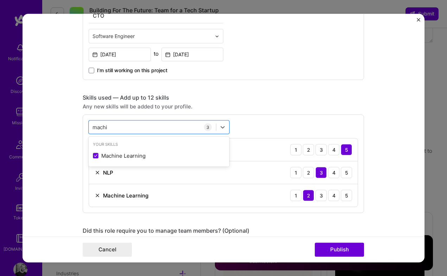
type input "machi"
click at [363, 97] on div "Skills used — Add up to 12 skills" at bounding box center [223, 97] width 281 height 7
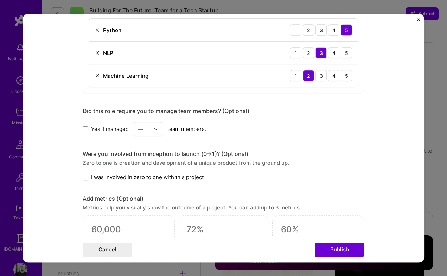
scroll to position [376, 0]
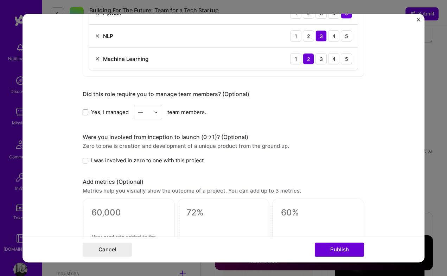
click at [85, 110] on span at bounding box center [86, 112] width 6 height 6
click at [0, 0] on input "Yes, I managed" at bounding box center [0, 0] width 0 height 0
click at [137, 109] on div "—" at bounding box center [143, 112] width 19 height 14
click at [148, 199] on div "20" at bounding box center [148, 201] width 24 height 13
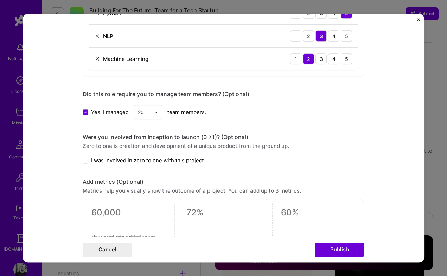
click at [265, 125] on div "Project title Plum chatbot Company Plum Project industry Industry 1 Project Lin…" at bounding box center [223, 65] width 281 height 826
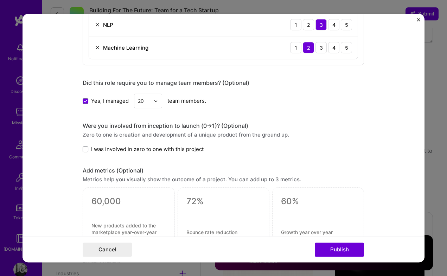
scroll to position [392, 0]
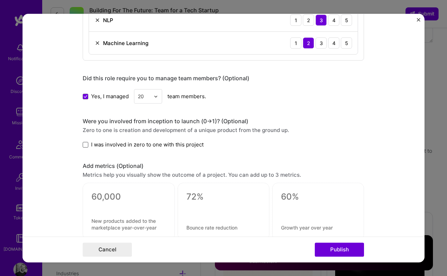
click at [85, 146] on span at bounding box center [86, 145] width 6 height 6
click at [0, 0] on input "I was involved in zero to one with this project" at bounding box center [0, 0] width 0 height 0
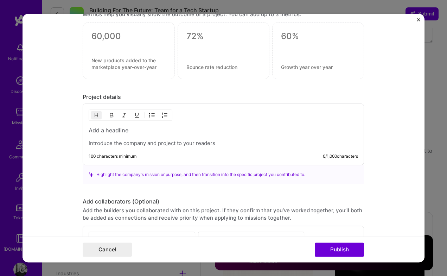
scroll to position [553, 0]
click at [131, 141] on p at bounding box center [223, 142] width 269 height 7
click at [109, 126] on div "100 characters minimum 0 / 1,000 characters" at bounding box center [223, 134] width 281 height 62
click at [103, 142] on p at bounding box center [223, 142] width 269 height 7
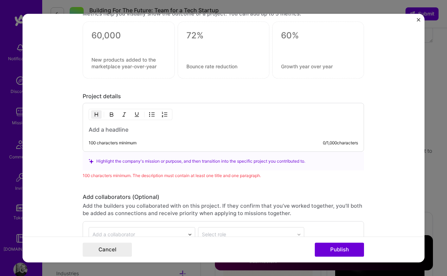
click at [97, 114] on img "button" at bounding box center [96, 115] width 6 height 6
click at [117, 127] on h3 at bounding box center [223, 130] width 269 height 8
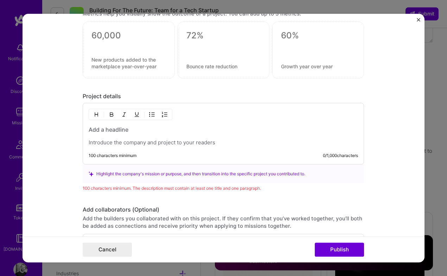
click at [108, 136] on div at bounding box center [223, 136] width 269 height 20
click at [112, 133] on h3 at bounding box center [223, 130] width 269 height 8
click at [98, 119] on button "button" at bounding box center [96, 114] width 11 height 8
click at [98, 116] on img "button" at bounding box center [96, 115] width 6 height 6
click at [109, 116] on img "button" at bounding box center [112, 115] width 6 height 6
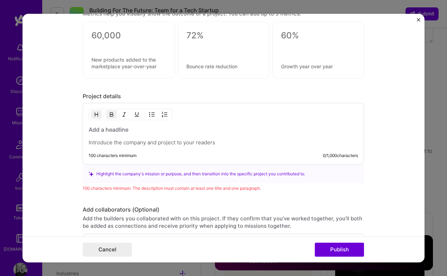
click at [99, 115] on button "button" at bounding box center [96, 114] width 11 height 8
click at [99, 134] on div at bounding box center [223, 136] width 269 height 20
click at [99, 138] on div at bounding box center [223, 136] width 269 height 20
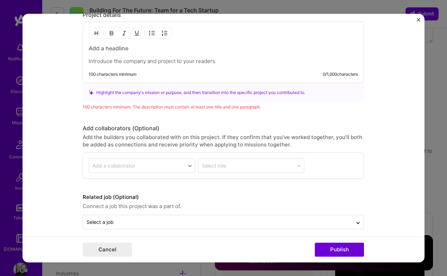
scroll to position [640, 0]
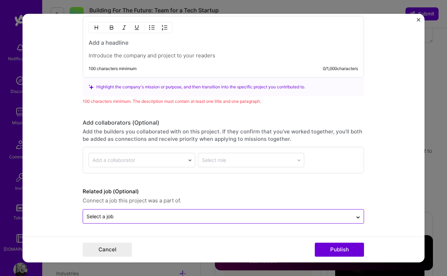
click at [107, 220] on div at bounding box center [217, 216] width 262 height 9
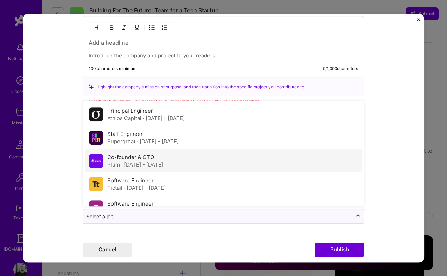
click at [116, 159] on label "Co-founder & CTO" at bounding box center [130, 157] width 47 height 7
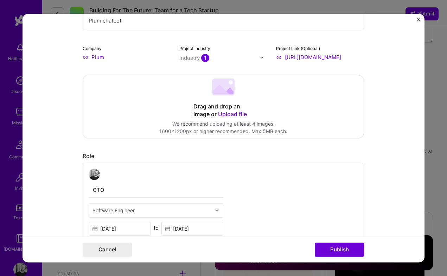
scroll to position [0, 0]
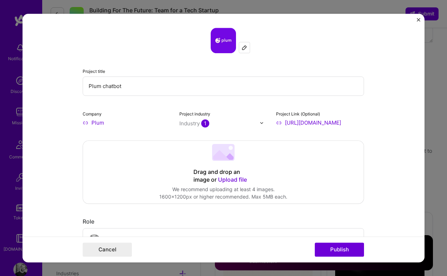
click at [109, 84] on input "Plum chatbot" at bounding box center [223, 85] width 281 height 19
type input "c"
type input "C"
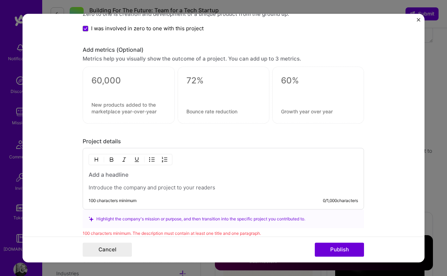
scroll to position [516, 0]
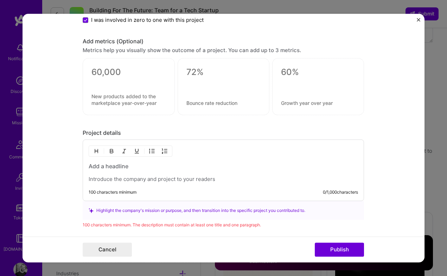
type input "Messenger chatbot"
click at [130, 179] on p at bounding box center [223, 179] width 269 height 7
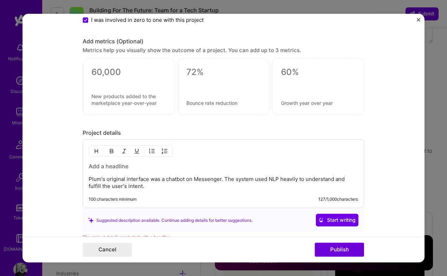
click at [95, 186] on p "Plum's original interface was a chatbot on Messenger. The system used NLP heavi…" at bounding box center [223, 183] width 269 height 14
click at [99, 188] on p "Plum's original interface was a chatbot on Messenger. The system used NLP heavi…" at bounding box center [223, 183] width 269 height 14
click at [154, 182] on p "Plum's original interface was a chatbot on Messenger. The system used NLP heavi…" at bounding box center [223, 183] width 269 height 14
click at [151, 187] on p "Plum's original interface was a chatbot on Messenger. The system used NLP heavi…" at bounding box center [223, 183] width 269 height 14
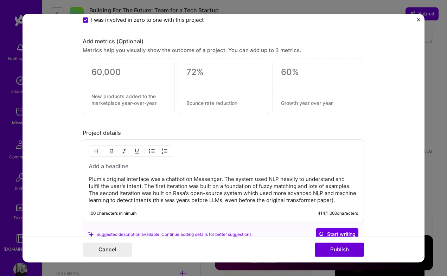
scroll to position [526, 0]
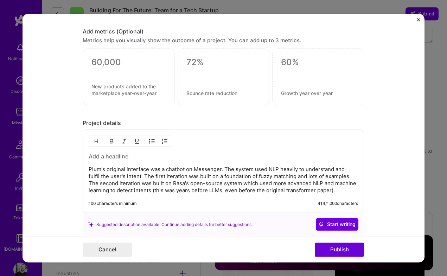
click at [127, 161] on div "Plum's original interface was a chatbot on Messenger. The system used NLP heavi…" at bounding box center [223, 173] width 269 height 41
click at [129, 157] on h3 at bounding box center [223, 157] width 269 height 8
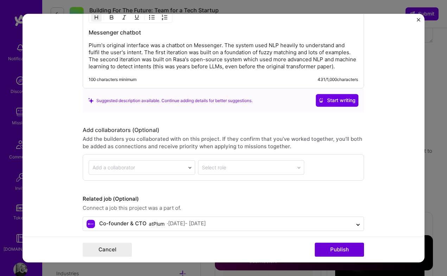
scroll to position [665, 0]
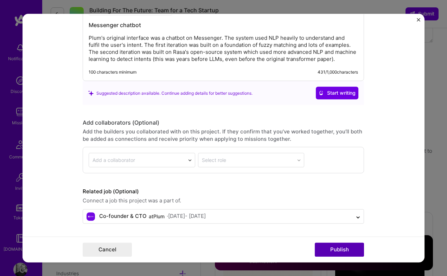
click at [326, 248] on button "Publish" at bounding box center [339, 249] width 49 height 14
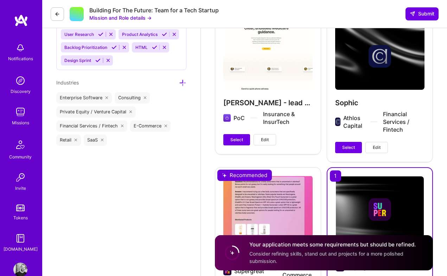
scroll to position [791, 0]
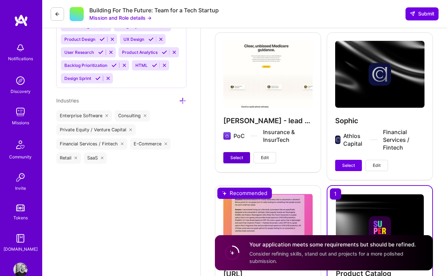
click at [245, 161] on button "Select" at bounding box center [236, 157] width 27 height 11
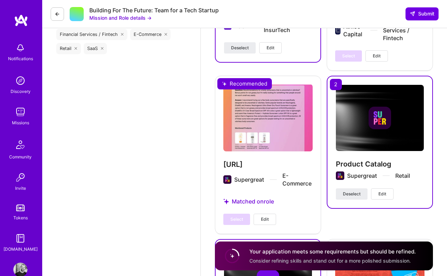
scroll to position [907, 0]
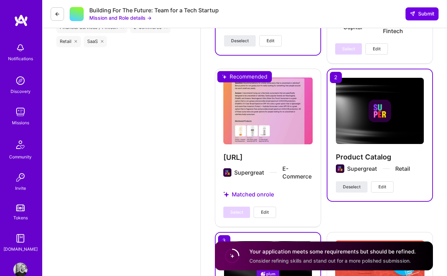
click at [272, 155] on div "[URL] Supergreat E-Commerce Matched on role Select Edit" at bounding box center [268, 147] width 106 height 157
click at [234, 214] on div "Select Edit" at bounding box center [249, 211] width 53 height 11
click at [252, 191] on div "[URL] Supergreat E-Commerce Matched on role Select Edit" at bounding box center [268, 147] width 106 height 157
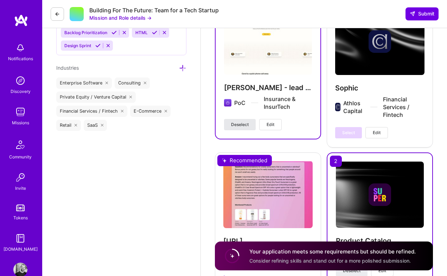
click at [240, 123] on span "Deselect" at bounding box center [240, 124] width 18 height 6
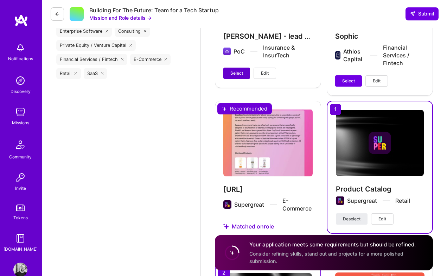
scroll to position [933, 0]
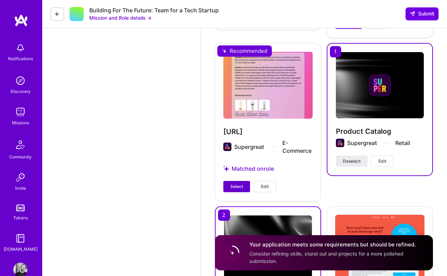
click at [234, 182] on button "Select" at bounding box center [236, 186] width 27 height 11
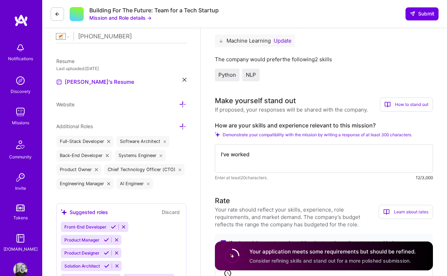
scroll to position [159, 0]
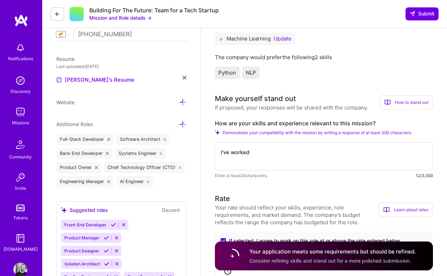
click at [258, 156] on textarea "I've worked" at bounding box center [324, 156] width 218 height 28
click at [305, 154] on textarea "Throught the years I've designed a number of data-intensive system" at bounding box center [324, 156] width 218 height 28
click at [283, 162] on textarea "Throught the years I've designed or worked on a number of data-intensive system" at bounding box center [324, 156] width 218 height 28
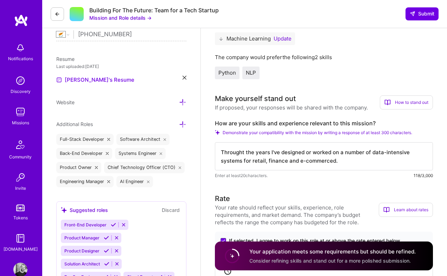
click at [244, 150] on textarea "Throught the years I've designed or worked on a number of data-intensive system…" at bounding box center [324, 156] width 218 height 28
click at [298, 150] on textarea "Through the years I've designed or worked on a number of data-intensive systems…" at bounding box center [324, 156] width 218 height 28
click at [334, 162] on textarea "Through the years I've designed or worked on a number of data-intensive systems…" at bounding box center [324, 156] width 218 height 28
click at [342, 136] on div "How are your skills and experience relevant to this mission? Demonstrate your c…" at bounding box center [324, 149] width 218 height 59
click at [337, 161] on textarea "Through the years I've designed or worked on a number of data-intensive systems…" at bounding box center [324, 156] width 218 height 28
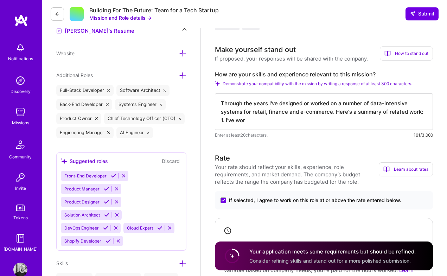
scroll to position [205, 0]
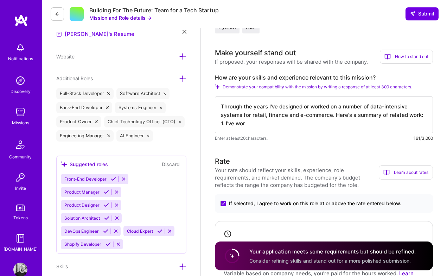
click at [221, 123] on textarea "Through the years I've designed or worked on a number of data-intensive systems…" at bounding box center [324, 114] width 218 height 37
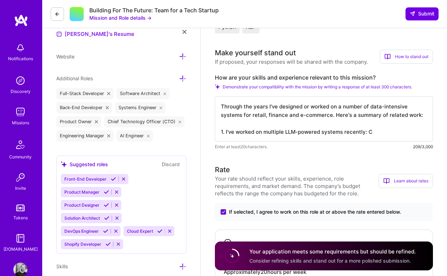
click at [226, 131] on textarea "Through the years I've designed or worked on a number of data-intensive systems…" at bounding box center [324, 118] width 218 height 45
click at [378, 133] on textarea "Through the years I've designed or worked on a number of data-intensive systems…" at bounding box center [324, 118] width 218 height 45
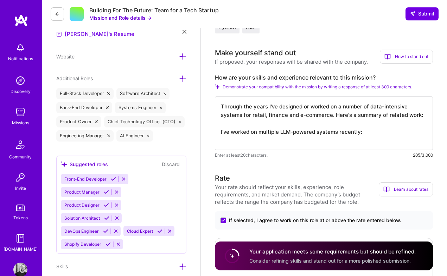
click at [333, 115] on textarea "Through the years I've designed or worked on a number of data-intensive systems…" at bounding box center [324, 122] width 218 height 53
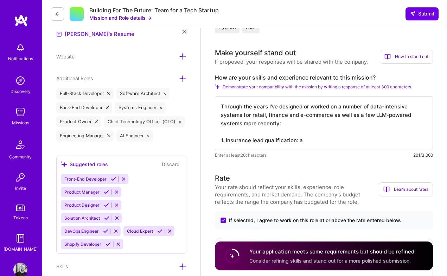
type textarea "Through the years I've designed or worked on a number of data-intensive systems…"
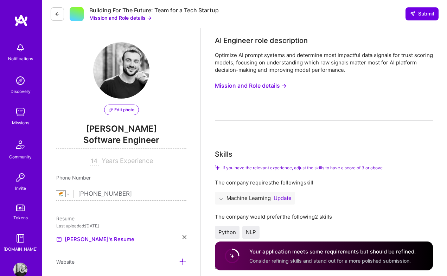
select select "CY"
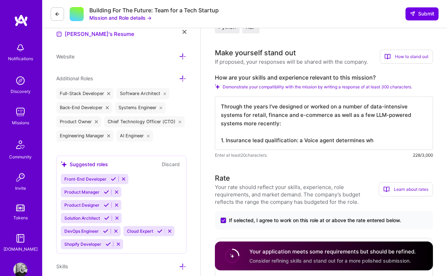
drag, startPoint x: 315, startPoint y: 139, endPoint x: 376, endPoint y: 139, distance: 61.5
click at [376, 139] on textarea "Through the years I've designed or worked on a number of data-intensive systems…" at bounding box center [324, 122] width 218 height 53
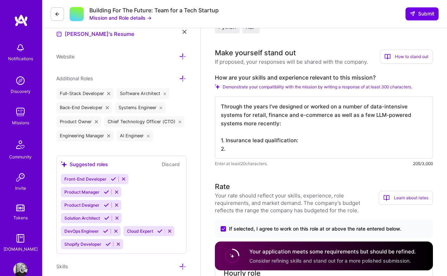
type textarea "Through the years I've designed or worked on a number of data-intensive systems…"
